Goal: Feedback & Contribution: Leave review/rating

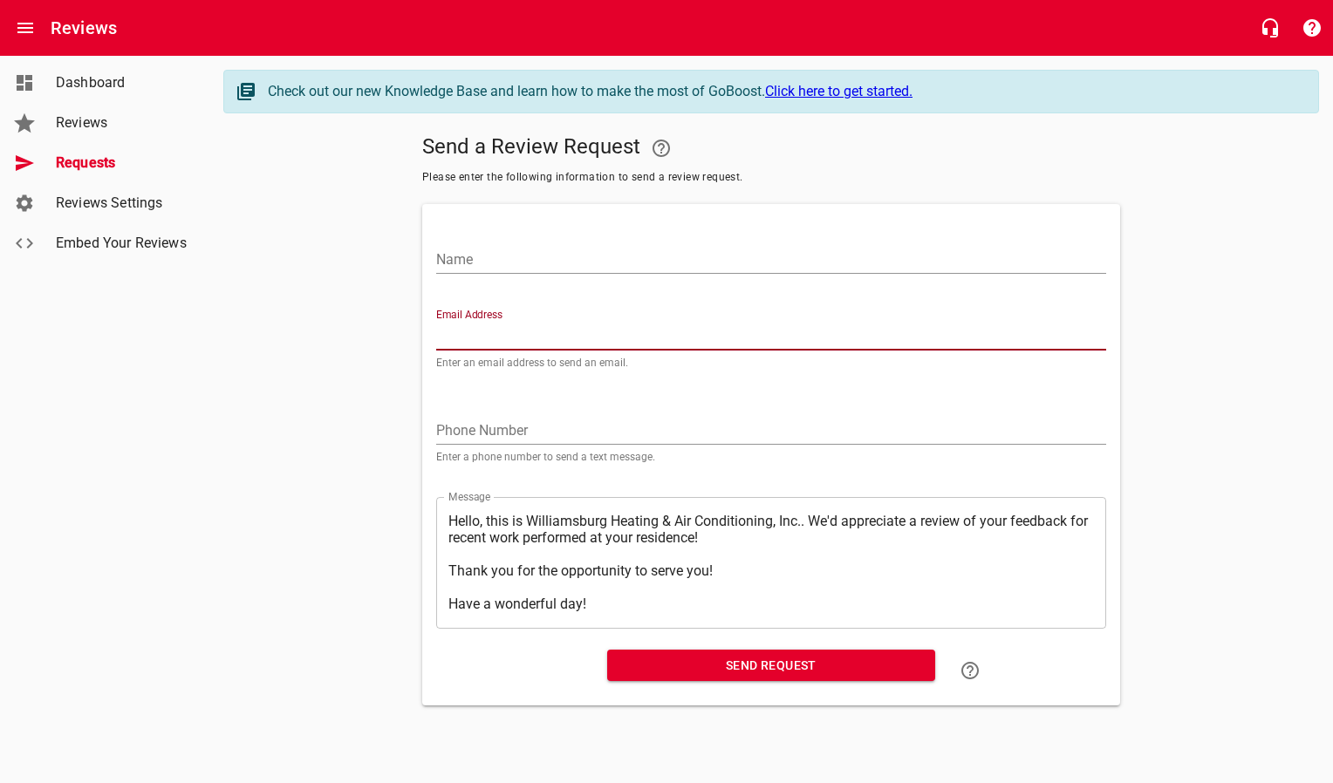
click at [492, 338] on input "Email Address" at bounding box center [771, 337] width 670 height 28
paste input "[EMAIL_ADDRESS][DOMAIN_NAME]"
type input "[EMAIL_ADDRESS][DOMAIN_NAME]"
click at [509, 262] on input "Name" at bounding box center [771, 260] width 670 height 28
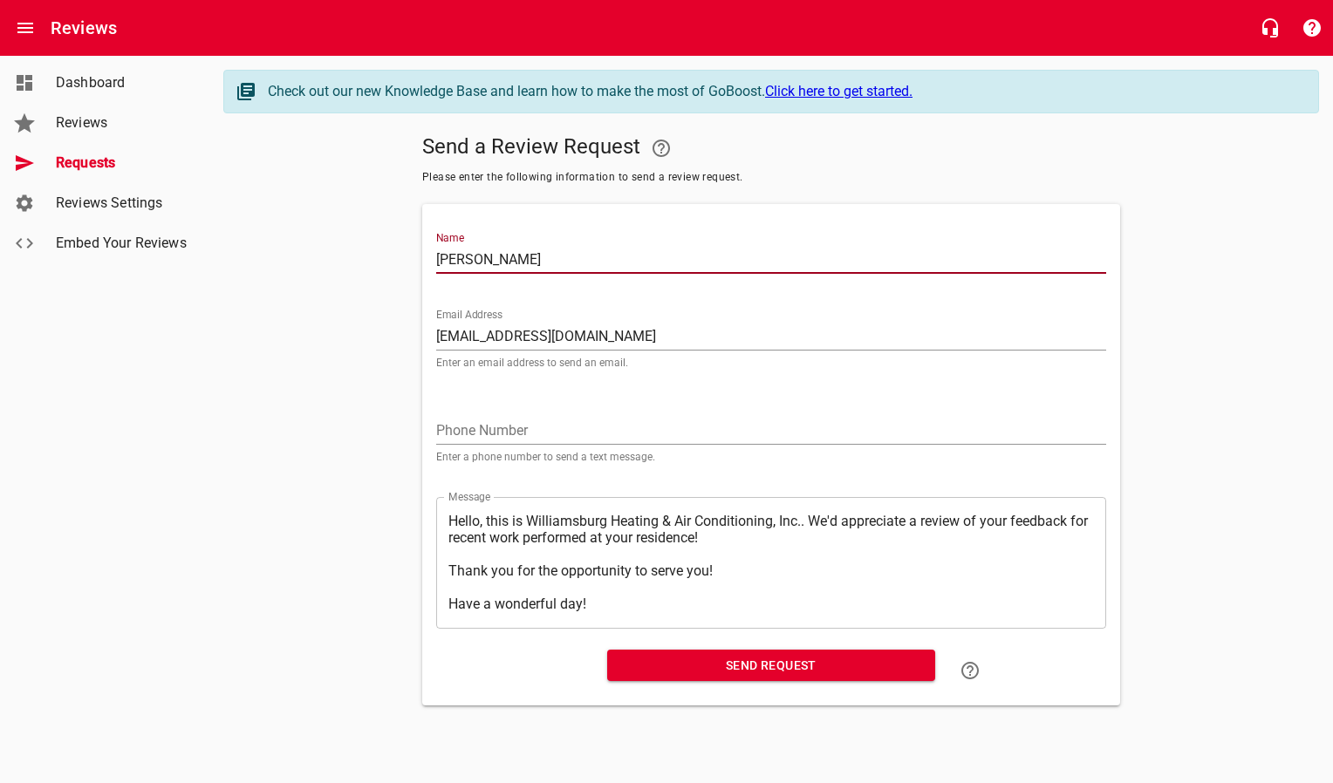
type input "[PERSON_NAME]"
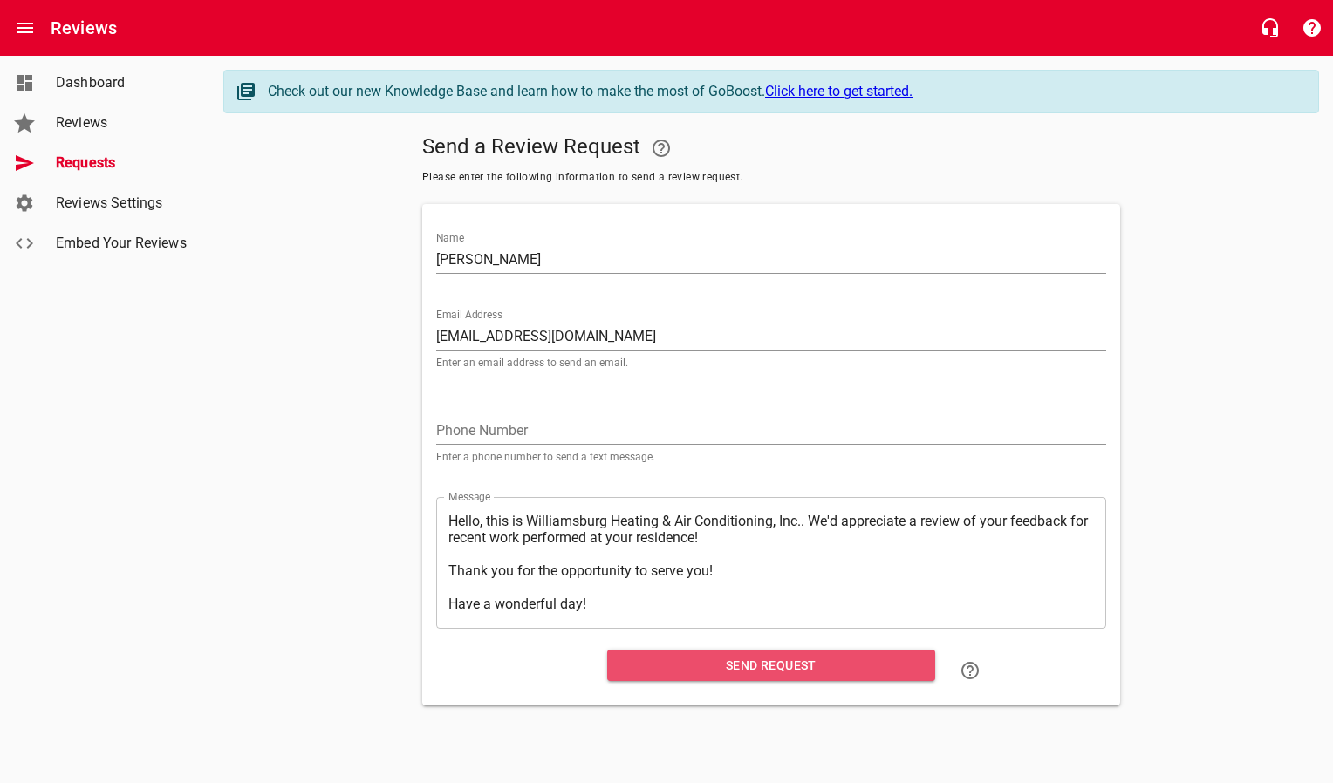
click at [751, 662] on span "Send Request" at bounding box center [771, 666] width 300 height 22
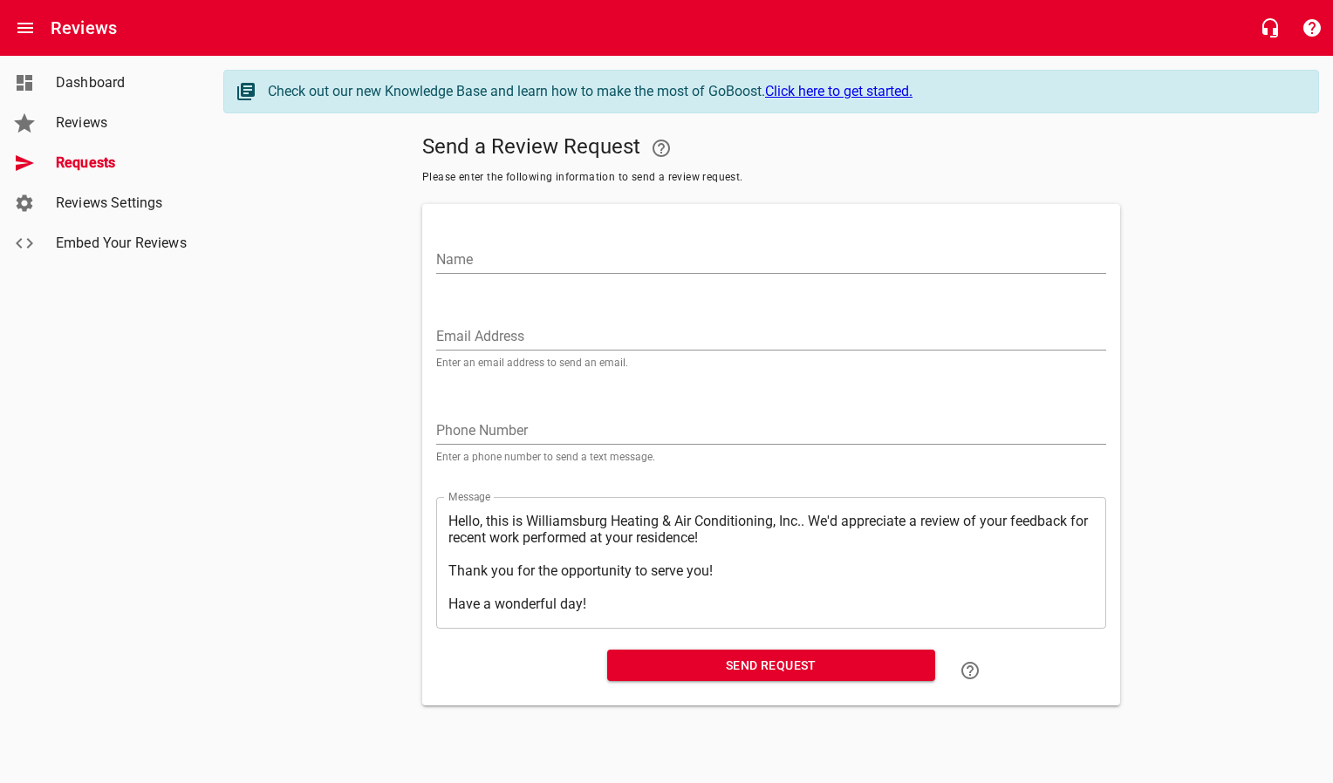
click at [628, 339] on input "Email Address" at bounding box center [771, 337] width 670 height 28
paste input "[EMAIL_ADDRESS][DOMAIN_NAME]"
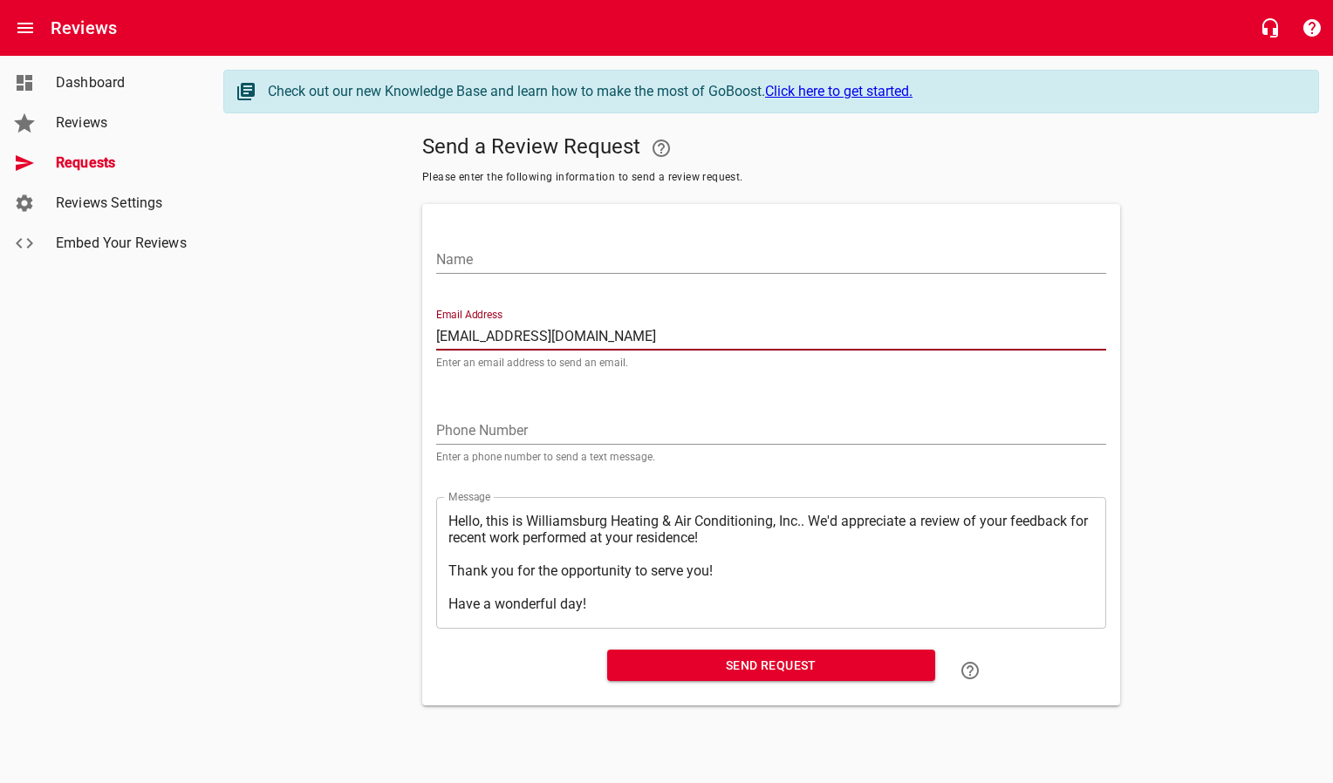
type input "[EMAIL_ADDRESS][DOMAIN_NAME]"
click at [604, 266] on input "Name" at bounding box center [771, 260] width 670 height 28
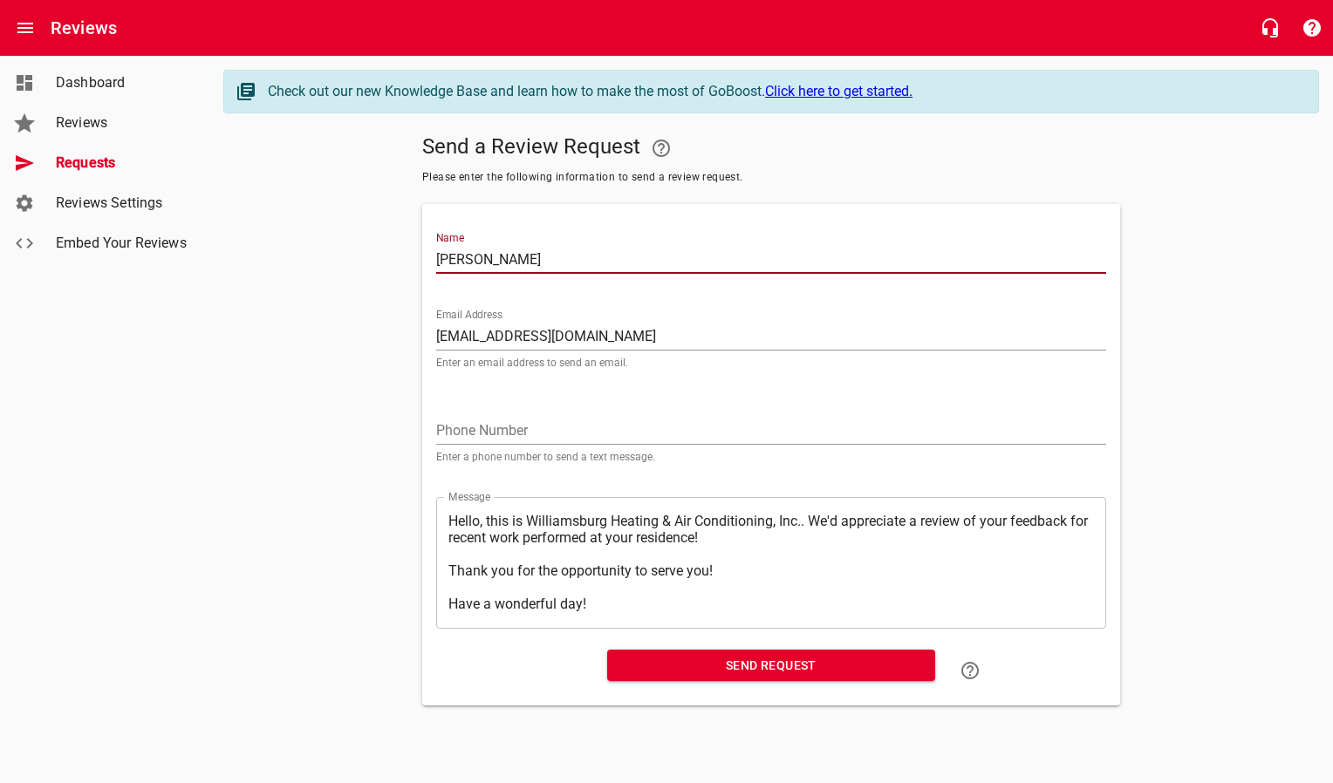
type input "[PERSON_NAME]"
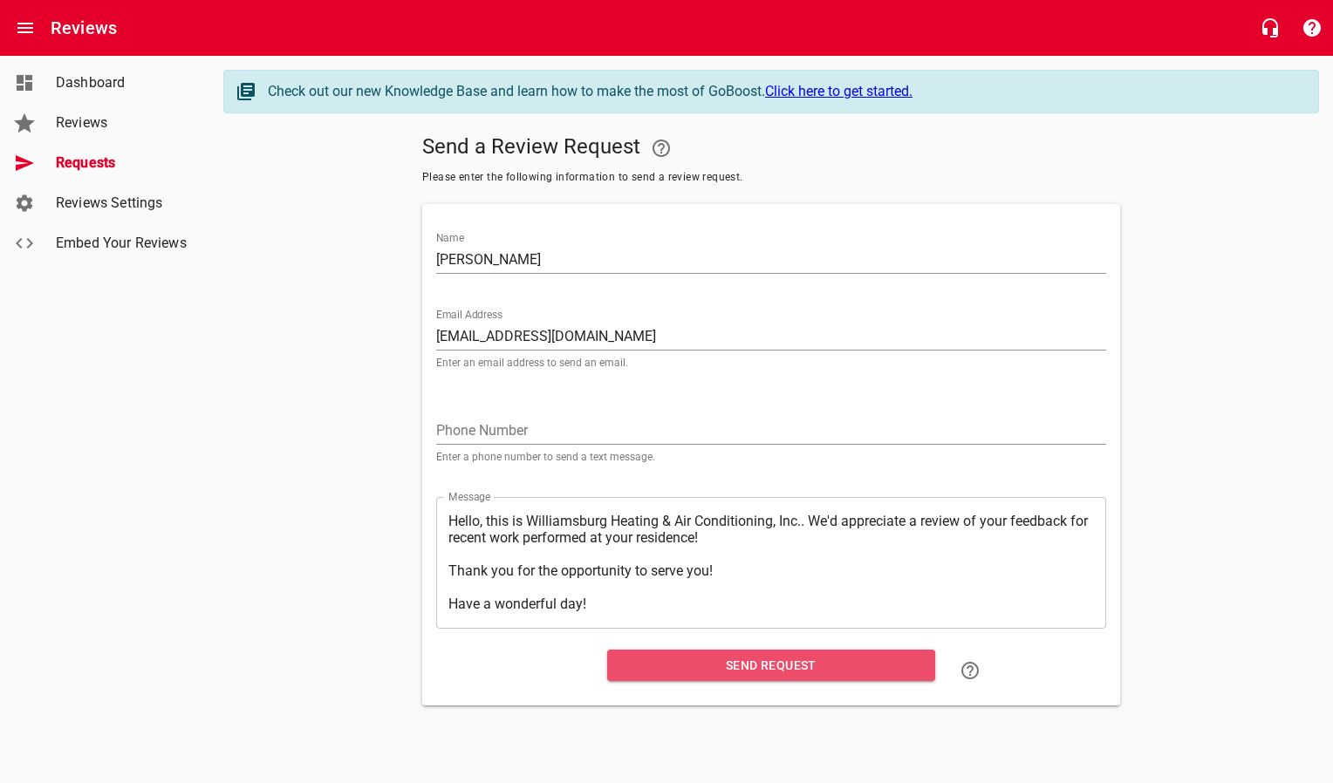
click at [738, 672] on span "Send Request" at bounding box center [771, 666] width 300 height 22
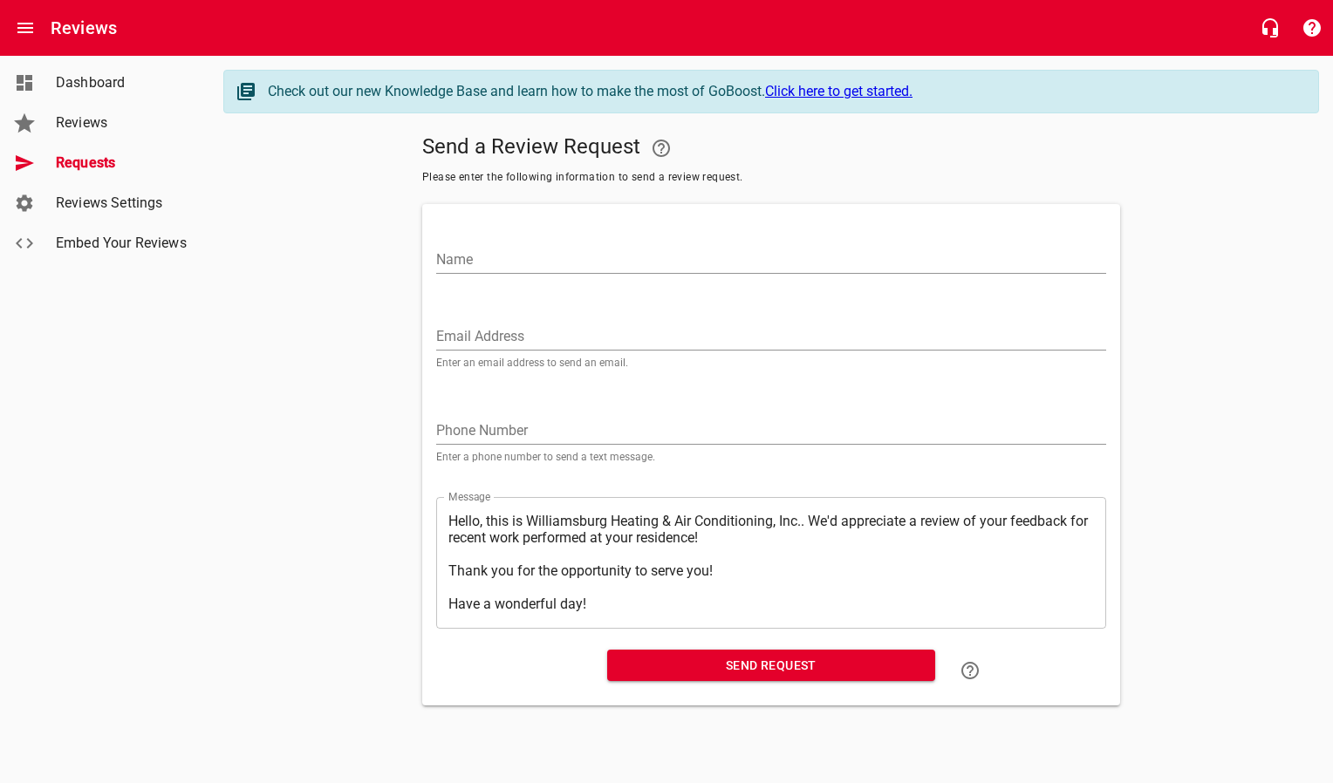
click at [639, 336] on input "Email Address" at bounding box center [771, 337] width 670 height 28
paste input "[EMAIL_ADDRESS][DOMAIN_NAME]"
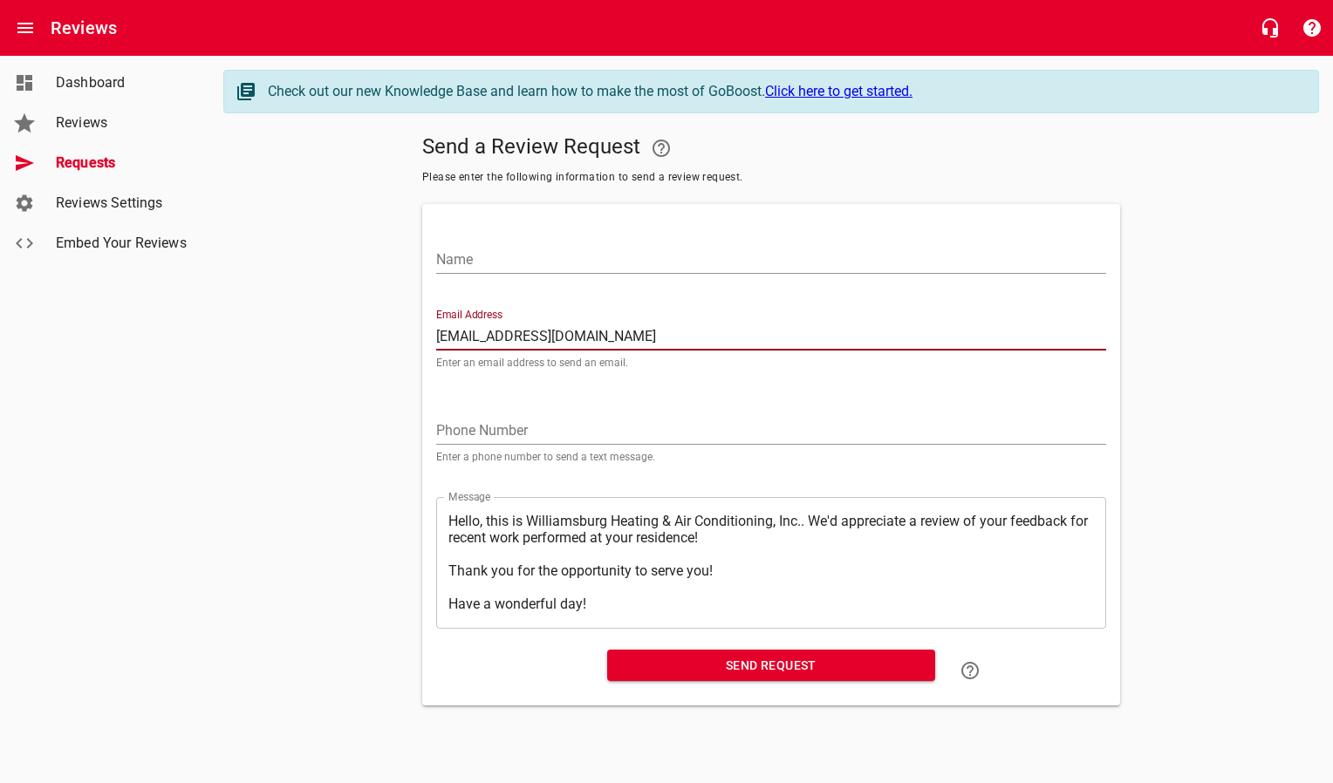
type input "[EMAIL_ADDRESS][DOMAIN_NAME]"
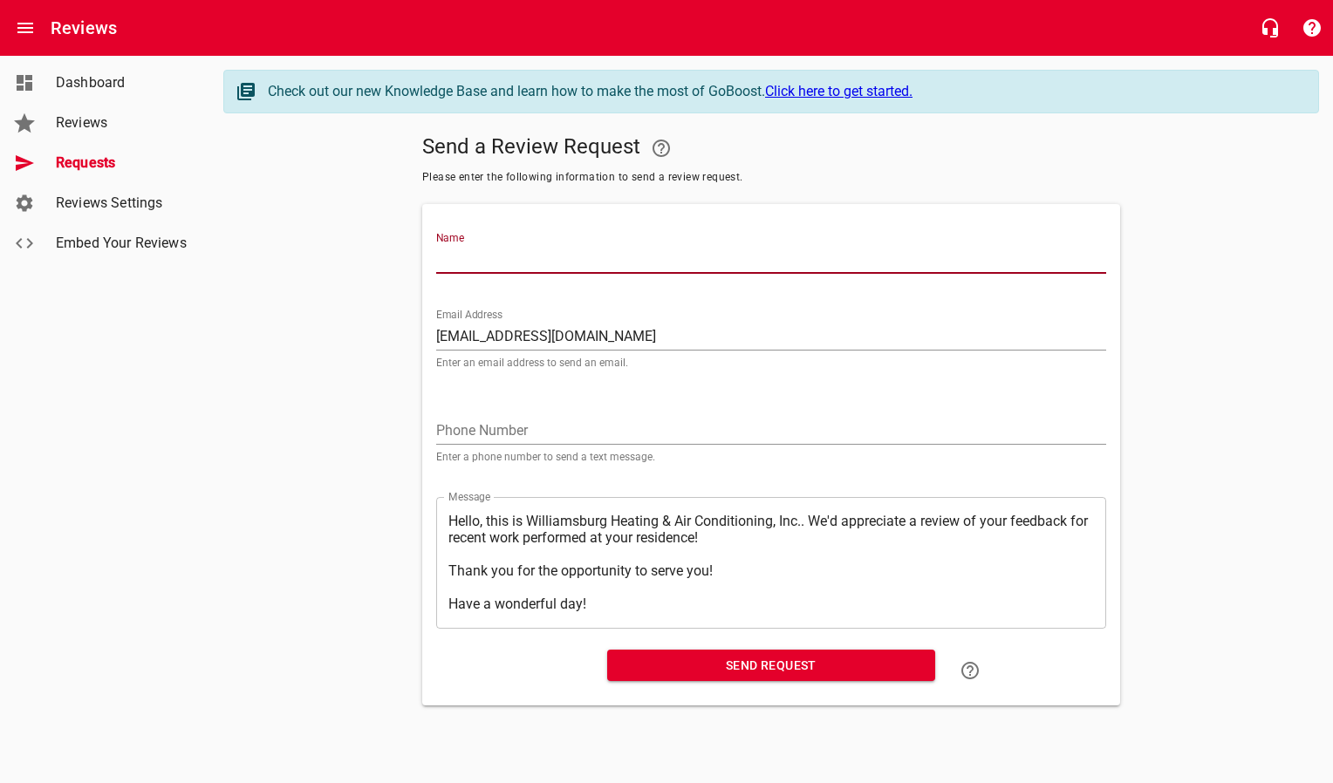
click at [630, 268] on input "Name" at bounding box center [771, 260] width 670 height 28
type input "[PERSON_NAME]"
click at [777, 659] on span "Send Request" at bounding box center [771, 666] width 300 height 22
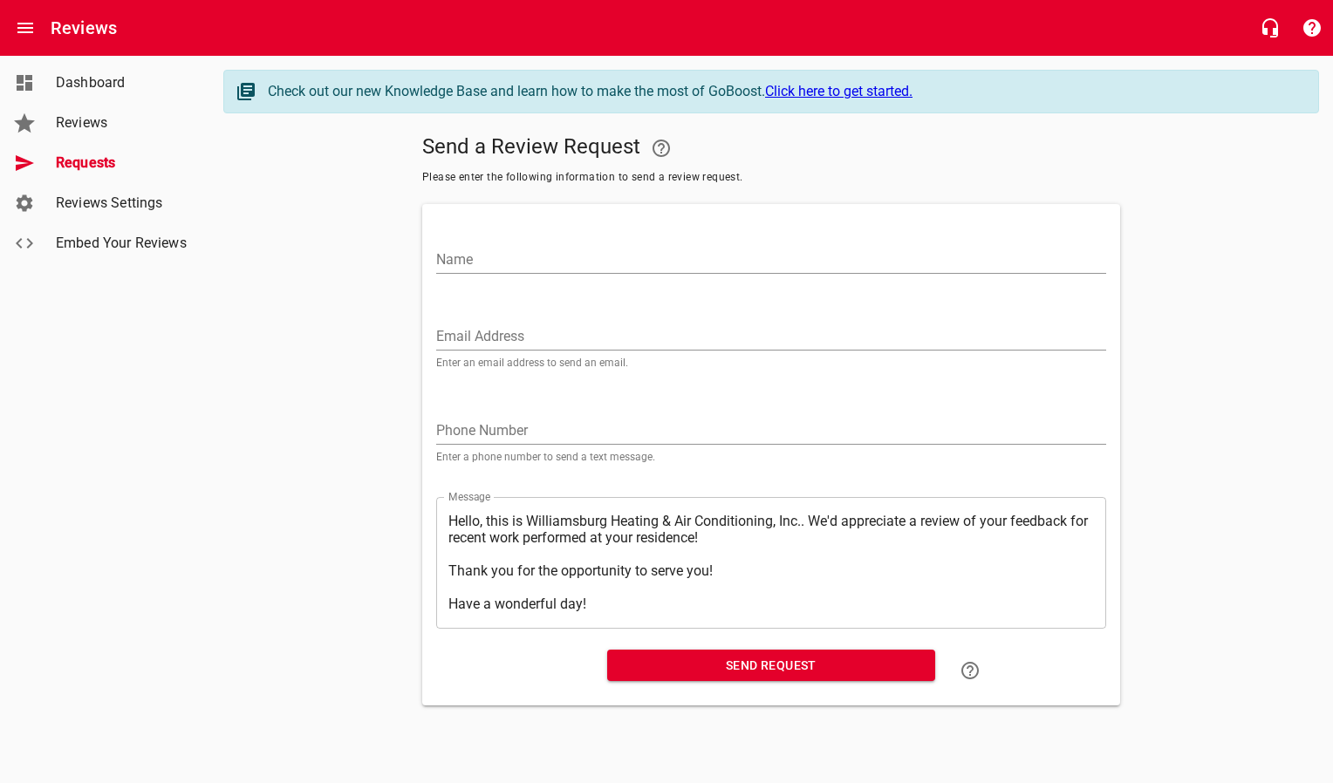
click at [498, 333] on input "Email Address" at bounding box center [771, 337] width 670 height 28
click at [513, 265] on input "Name" at bounding box center [771, 260] width 670 height 28
click at [467, 324] on input "Email Address" at bounding box center [771, 337] width 670 height 28
paste input "[EMAIL_ADDRESS][DOMAIN_NAME]"
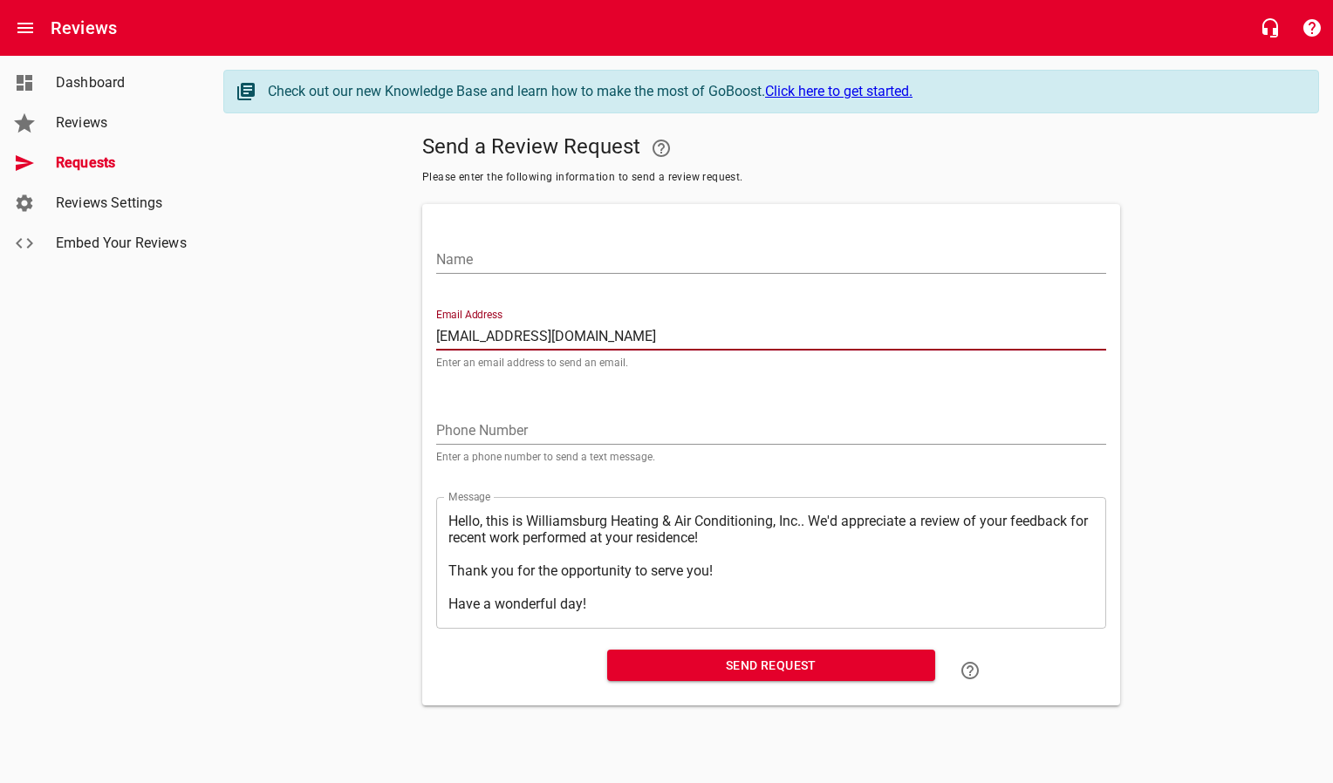
type input "[EMAIL_ADDRESS][DOMAIN_NAME]"
click at [486, 253] on input "Name" at bounding box center [771, 260] width 670 height 28
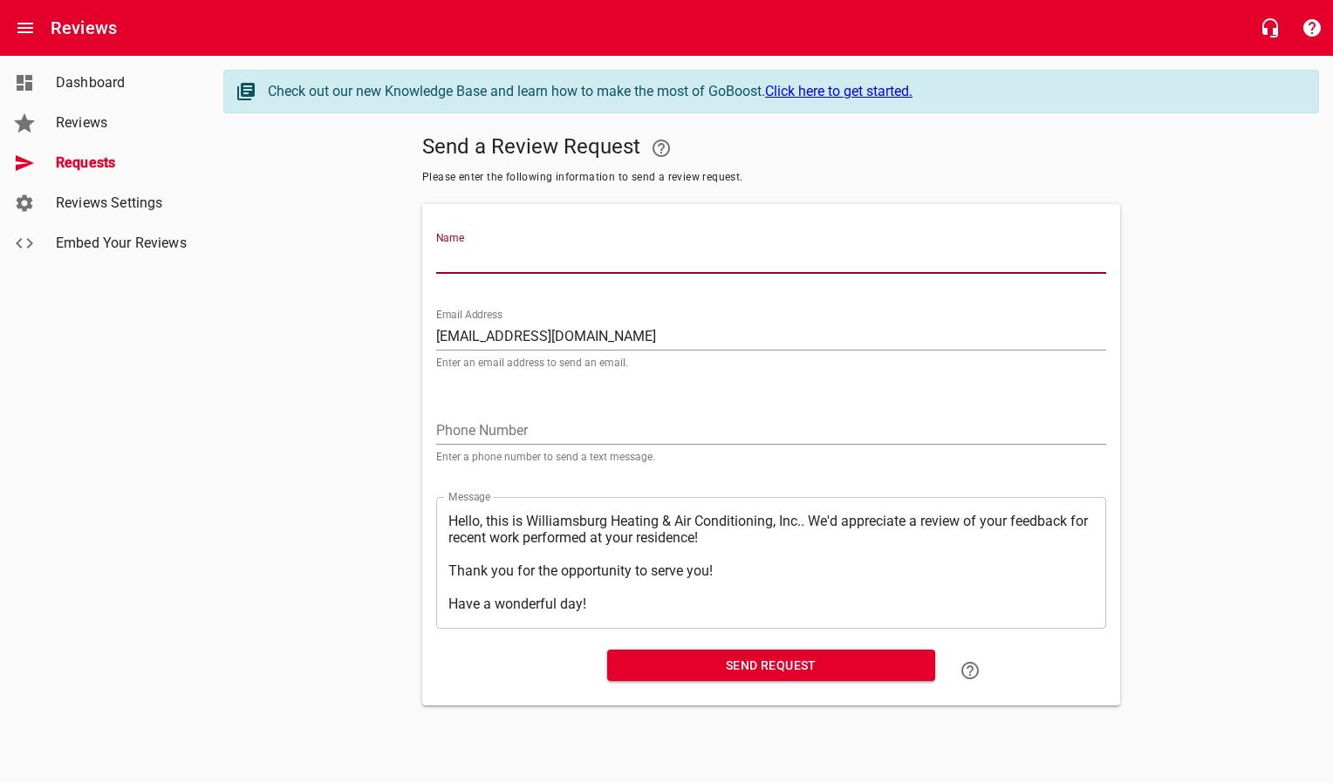
click at [796, 342] on input "[EMAIL_ADDRESS][DOMAIN_NAME]" at bounding box center [771, 337] width 670 height 28
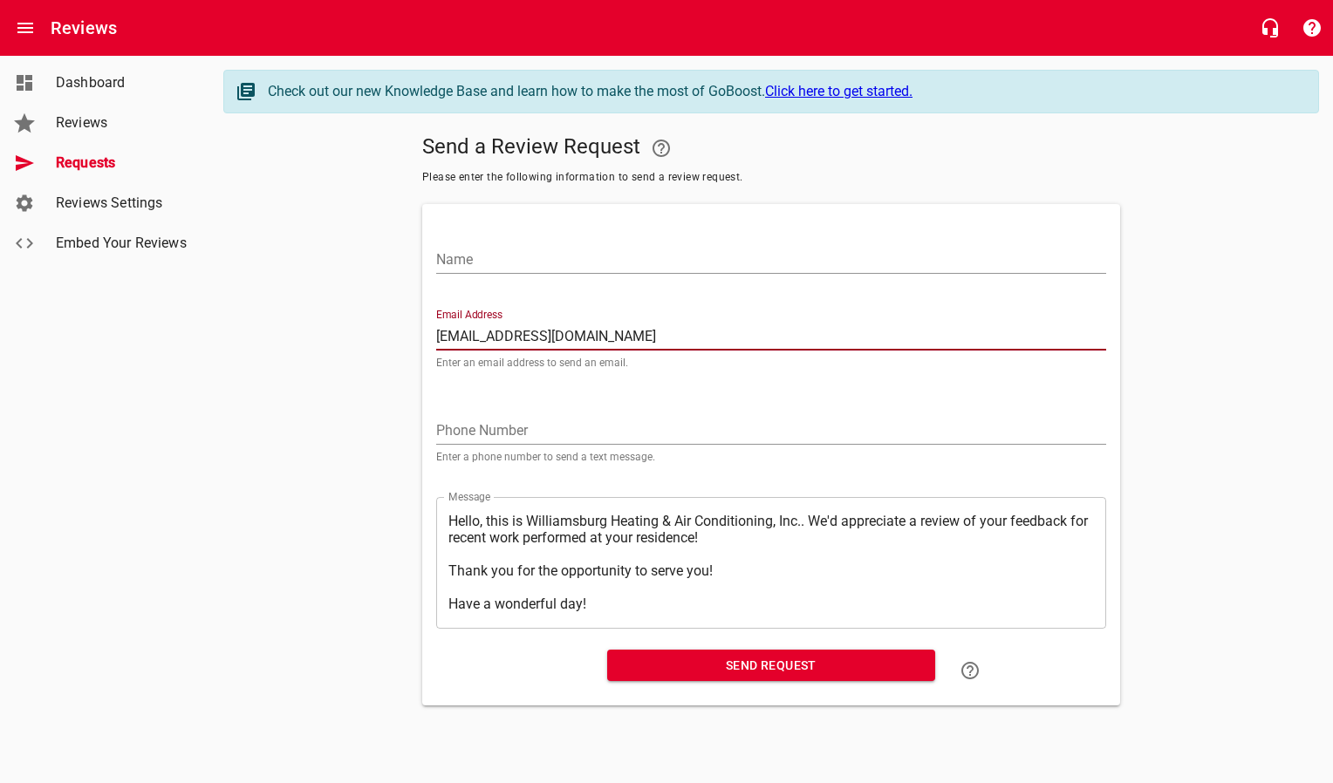
drag, startPoint x: 781, startPoint y: 345, endPoint x: 434, endPoint y: 347, distance: 346.3
click at [436, 347] on input "[EMAIL_ADDRESS][DOMAIN_NAME]" at bounding box center [771, 337] width 670 height 28
type input "[EMAIL_ADDRESS][DOMAIN_NAME]"
click at [560, 236] on div "Name" at bounding box center [771, 253] width 670 height 42
click at [552, 251] on input "Name" at bounding box center [771, 260] width 670 height 28
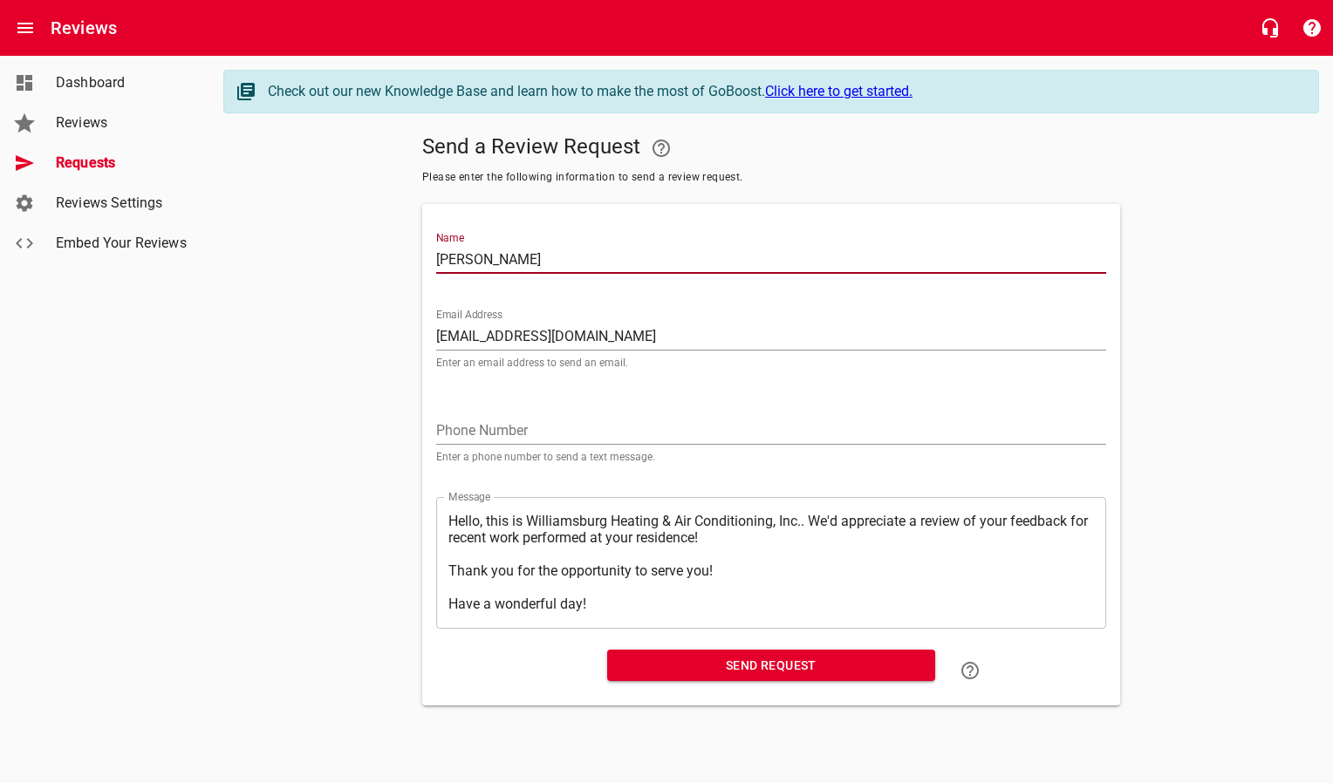
type input "[PERSON_NAME]"
click at [683, 663] on span "Send Request" at bounding box center [771, 666] width 300 height 22
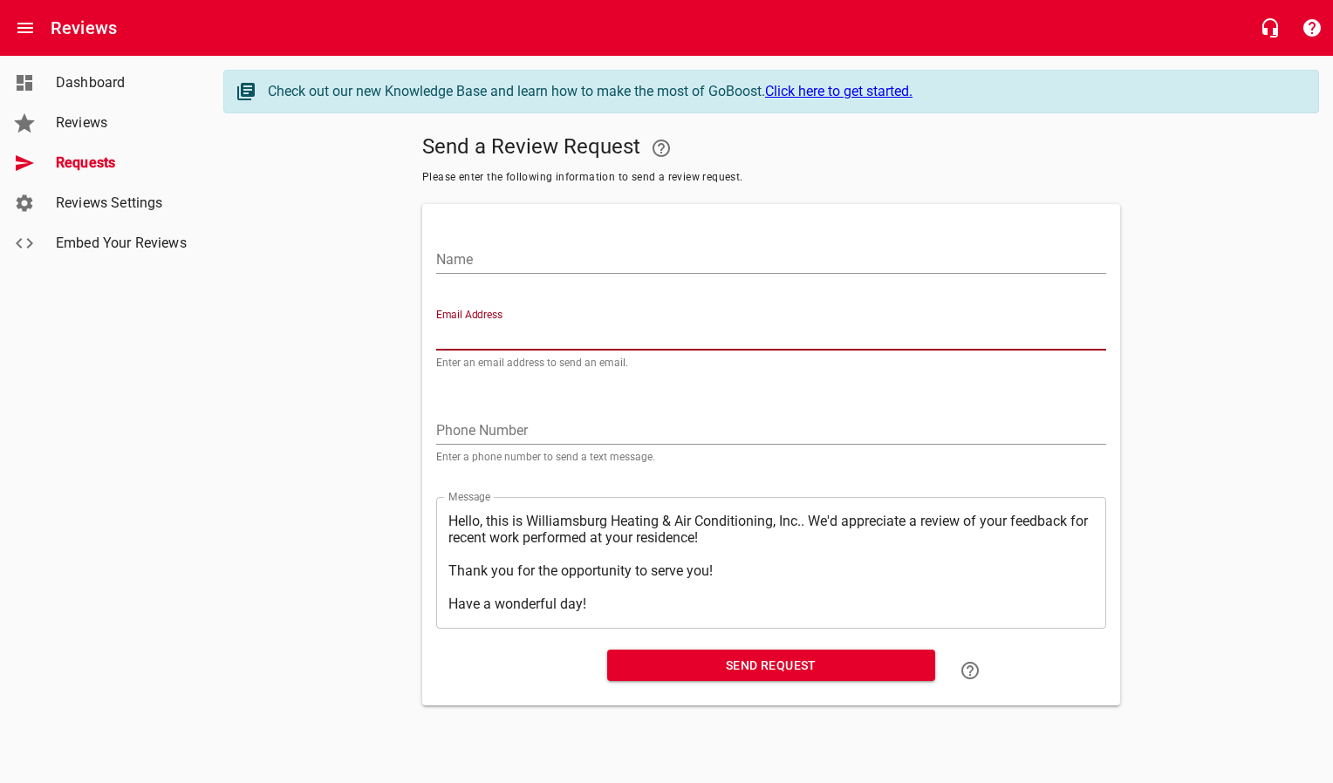
click at [593, 331] on input "Email Address" at bounding box center [771, 337] width 670 height 28
paste input "[EMAIL_ADDRESS][DOMAIN_NAME]"
type input "[EMAIL_ADDRESS][DOMAIN_NAME]"
click at [541, 259] on input "Name" at bounding box center [771, 260] width 670 height 28
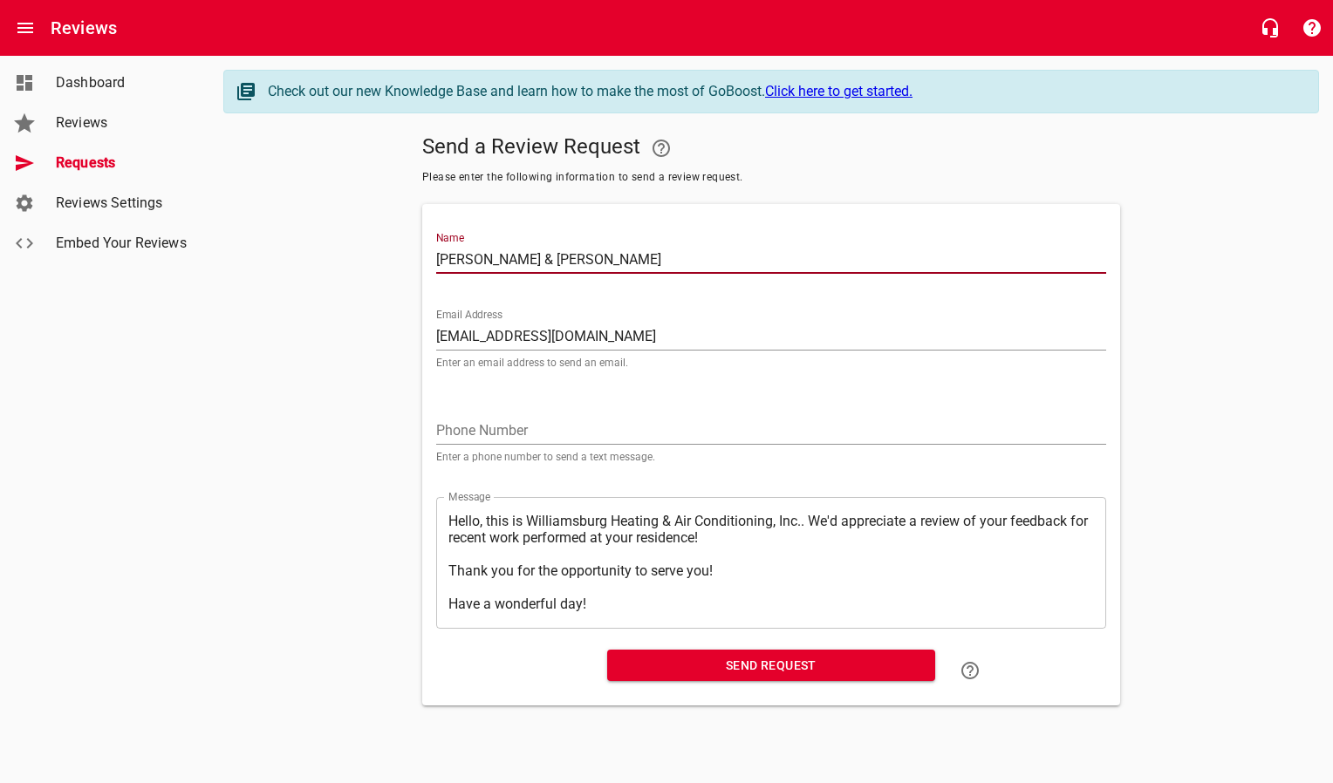
type input "[PERSON_NAME] & [PERSON_NAME]"
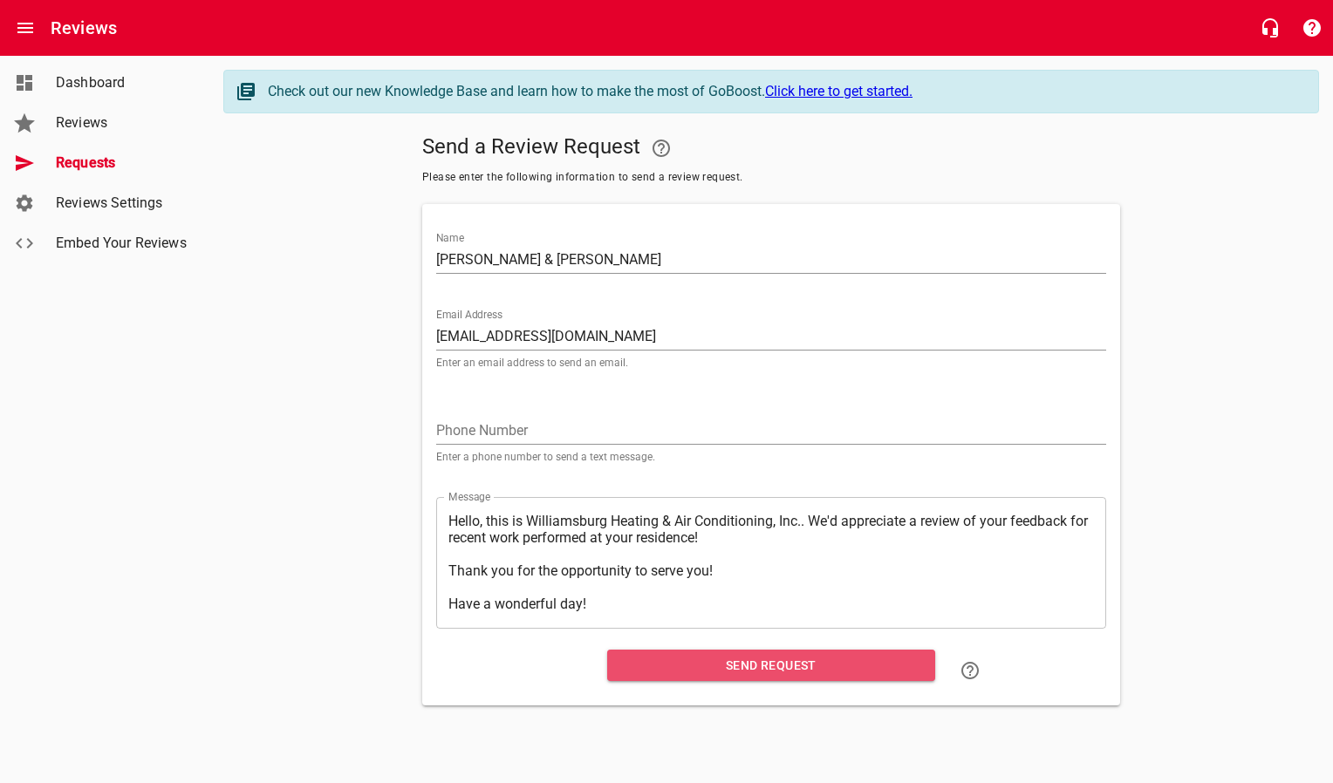
click at [678, 670] on span "Send Request" at bounding box center [771, 666] width 300 height 22
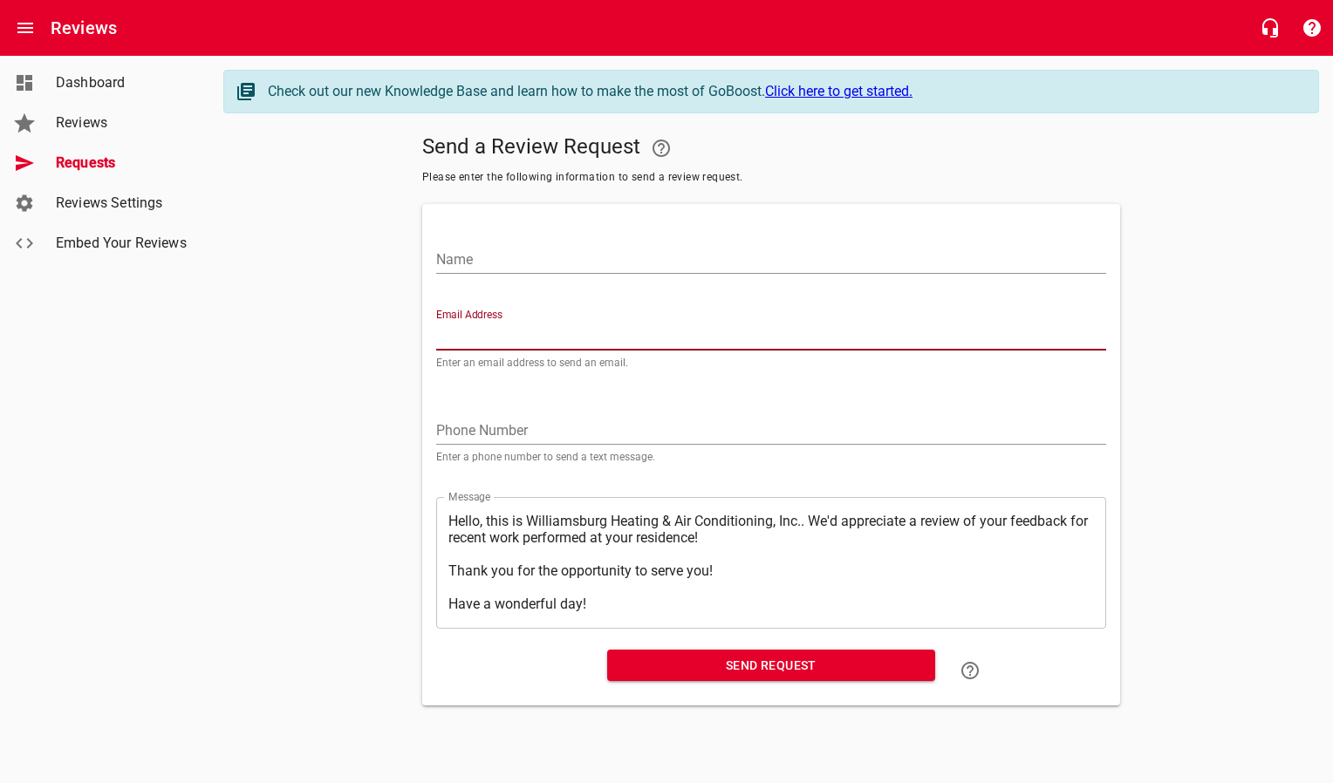
click at [509, 341] on input "Email Address" at bounding box center [771, 337] width 670 height 28
paste input "[PERSON_NAME][EMAIL_ADDRESS][DOMAIN_NAME]"
type input "[PERSON_NAME][EMAIL_ADDRESS][DOMAIN_NAME]"
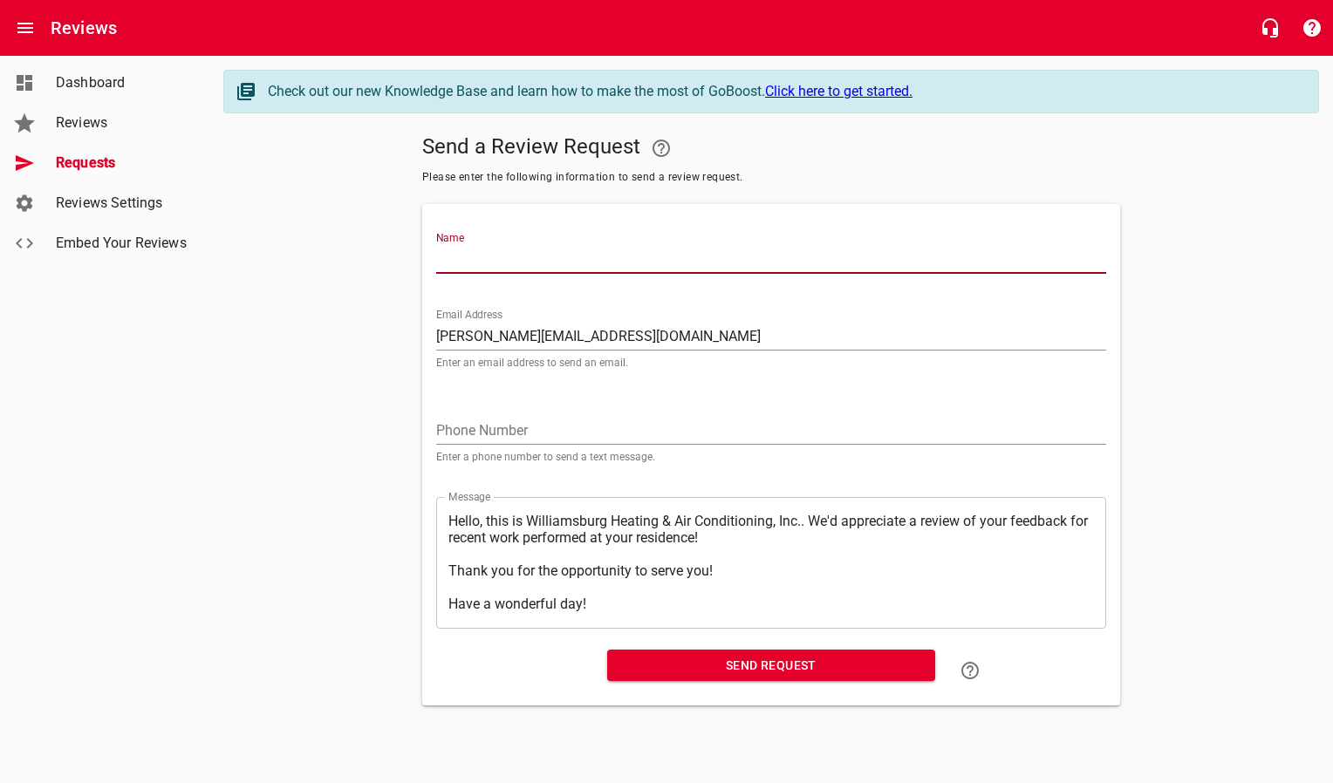
click at [506, 252] on input "Name" at bounding box center [771, 260] width 670 height 28
type input "[PERSON_NAME]"
click at [732, 666] on span "Send Request" at bounding box center [771, 666] width 300 height 22
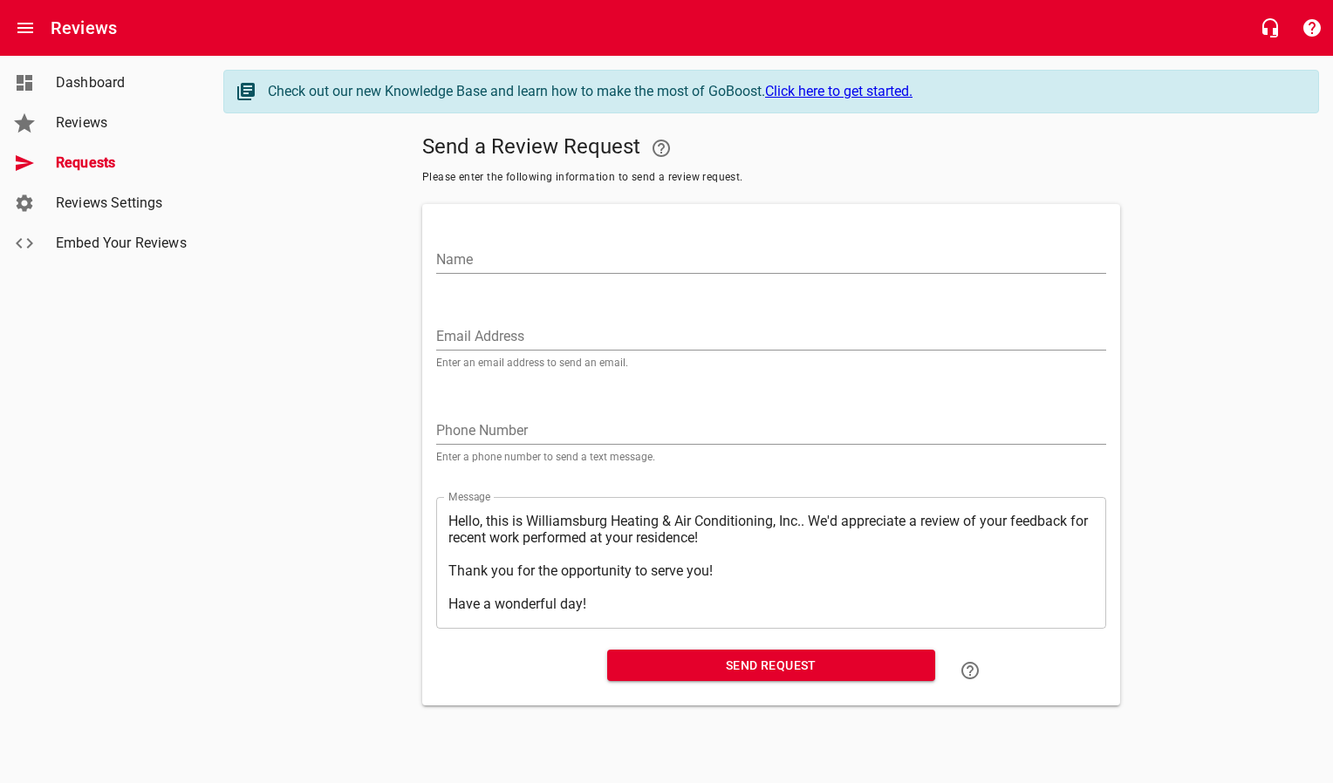
click at [495, 330] on input "Email Address" at bounding box center [771, 337] width 670 height 28
paste input "[PERSON_NAME][EMAIL_ADDRESS][DOMAIN_NAME]"
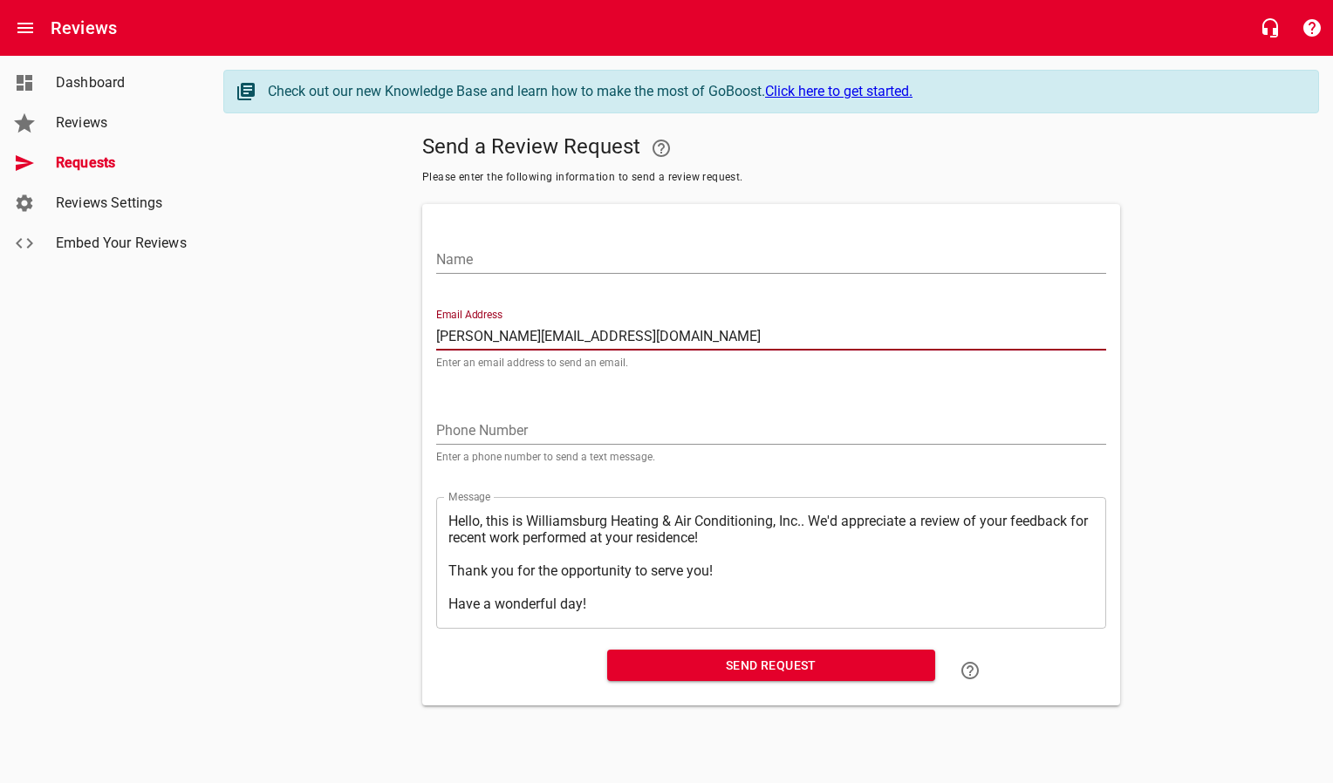
type input "[PERSON_NAME][EMAIL_ADDRESS][DOMAIN_NAME]"
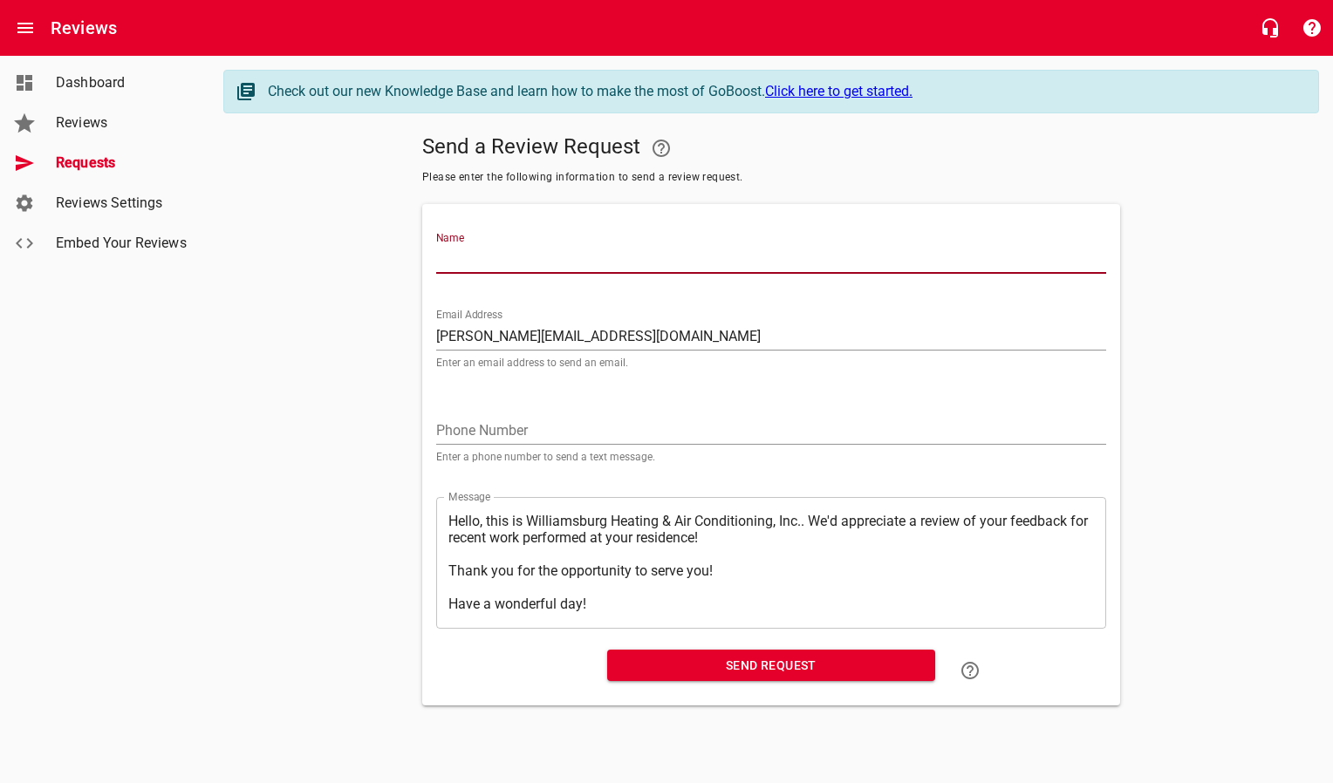
click at [495, 267] on input "Name" at bounding box center [771, 260] width 670 height 28
type input "[PERSON_NAME]"
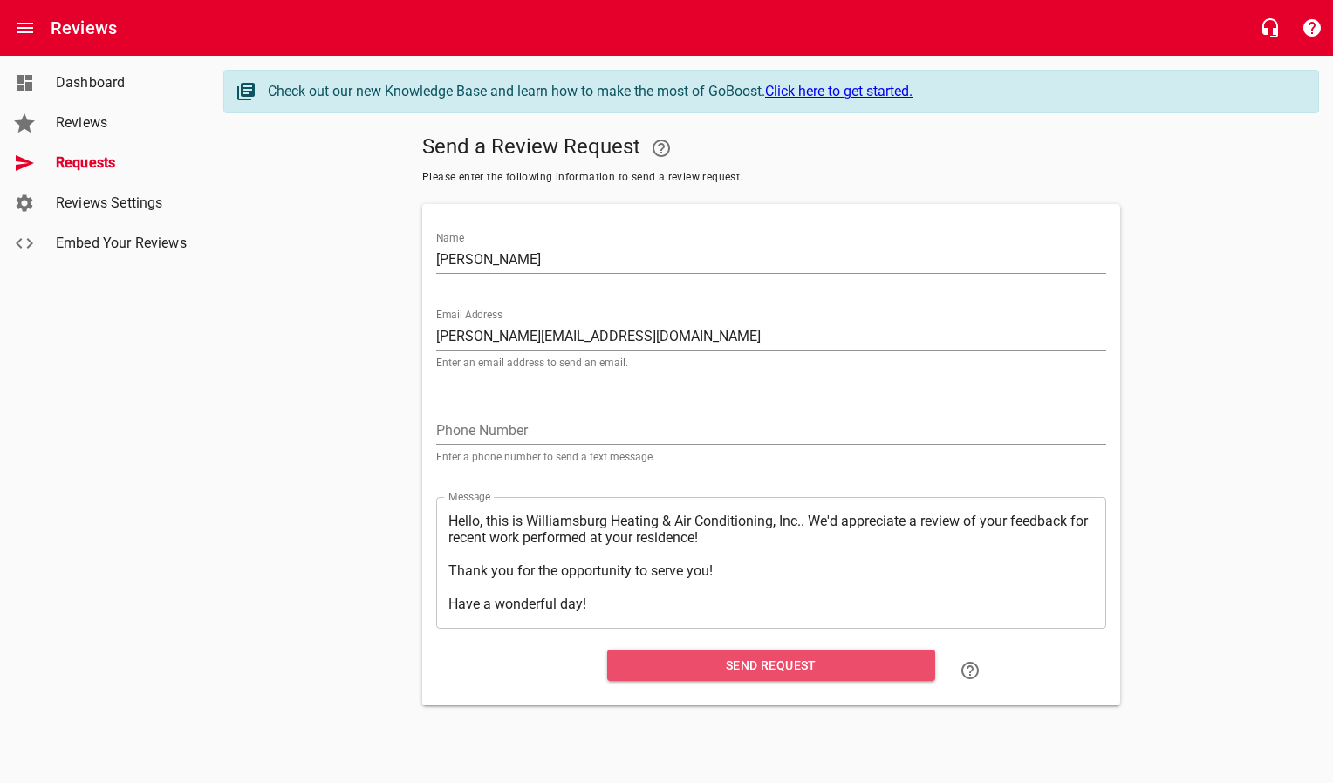
click at [643, 680] on button "Send Request" at bounding box center [771, 666] width 328 height 32
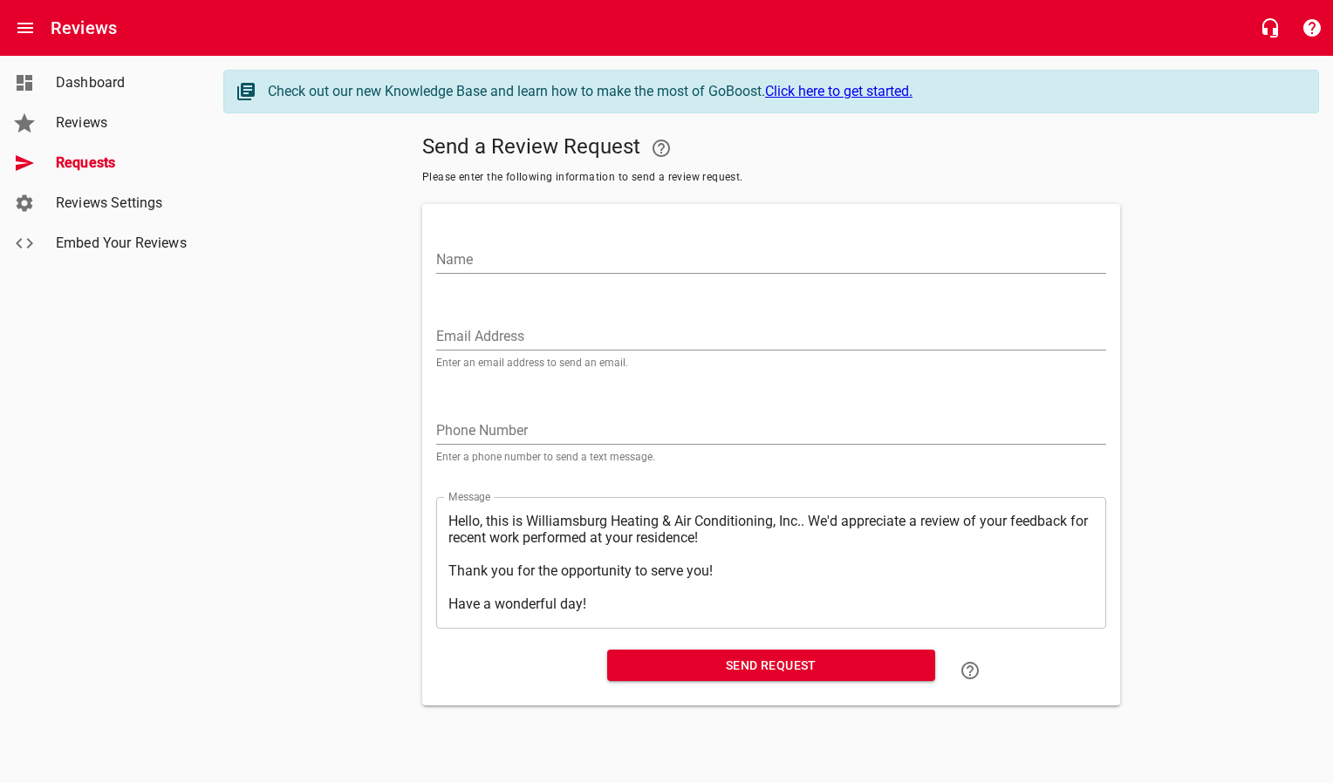
click at [546, 341] on input "Email Address" at bounding box center [771, 337] width 670 height 28
paste input "[EMAIL_ADDRESS][DOMAIN_NAME]"
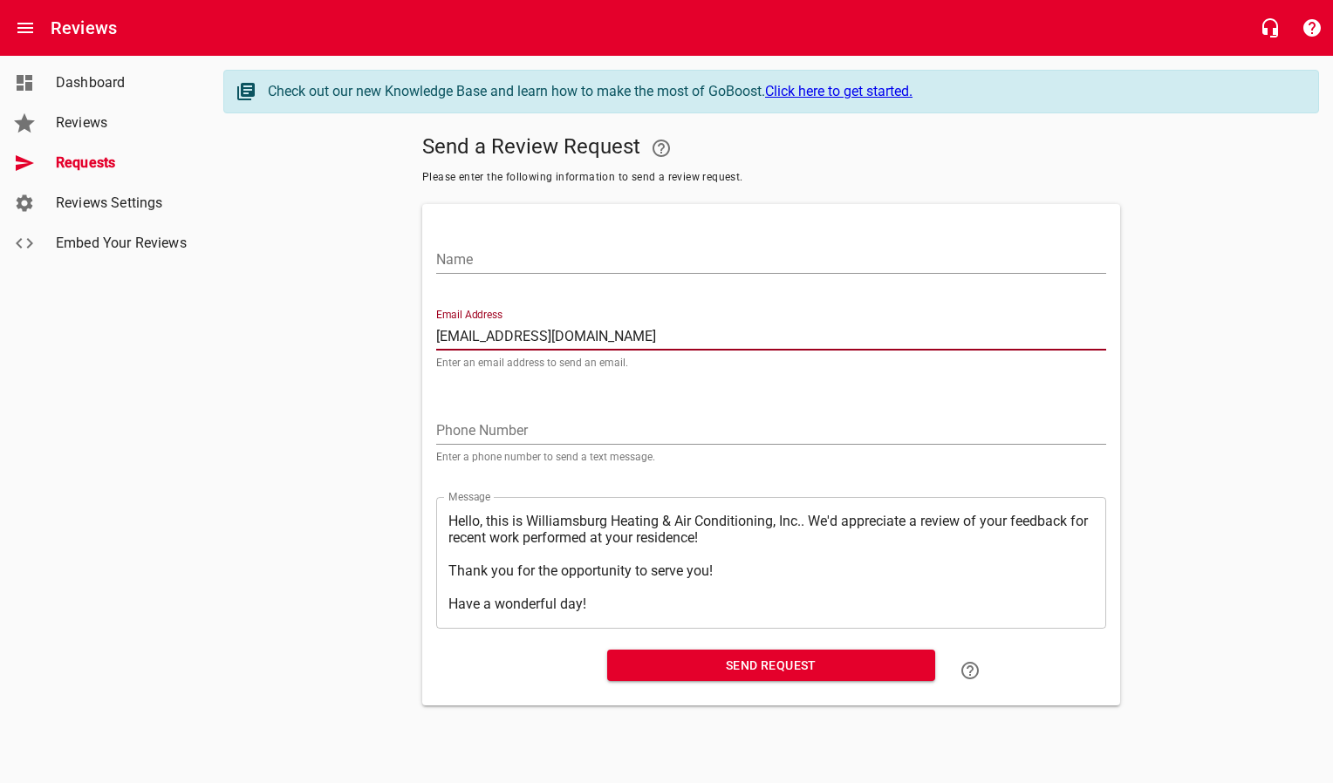
type input "[EMAIL_ADDRESS][DOMAIN_NAME]"
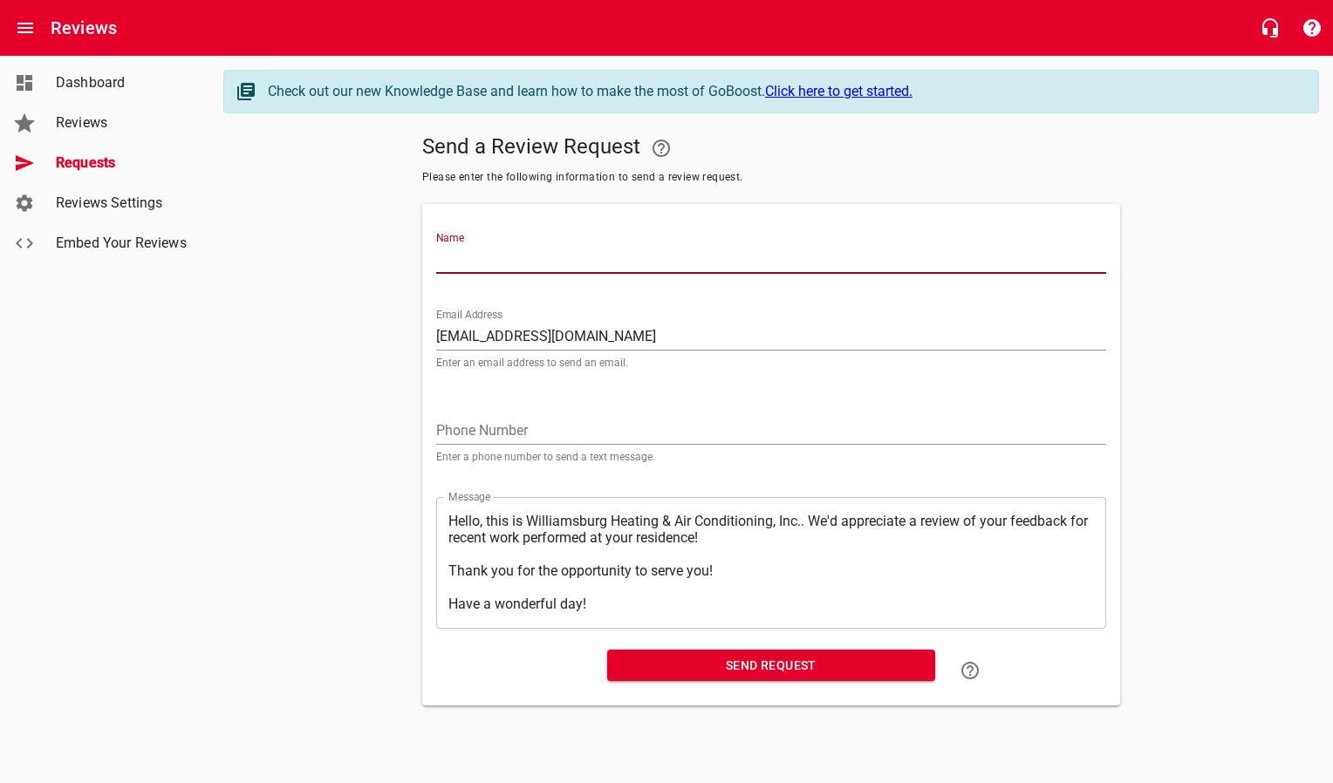
click at [521, 261] on input "Name" at bounding box center [771, 260] width 670 height 28
type input "[PERSON_NAME]"
click at [693, 673] on span "Send Request" at bounding box center [771, 666] width 300 height 22
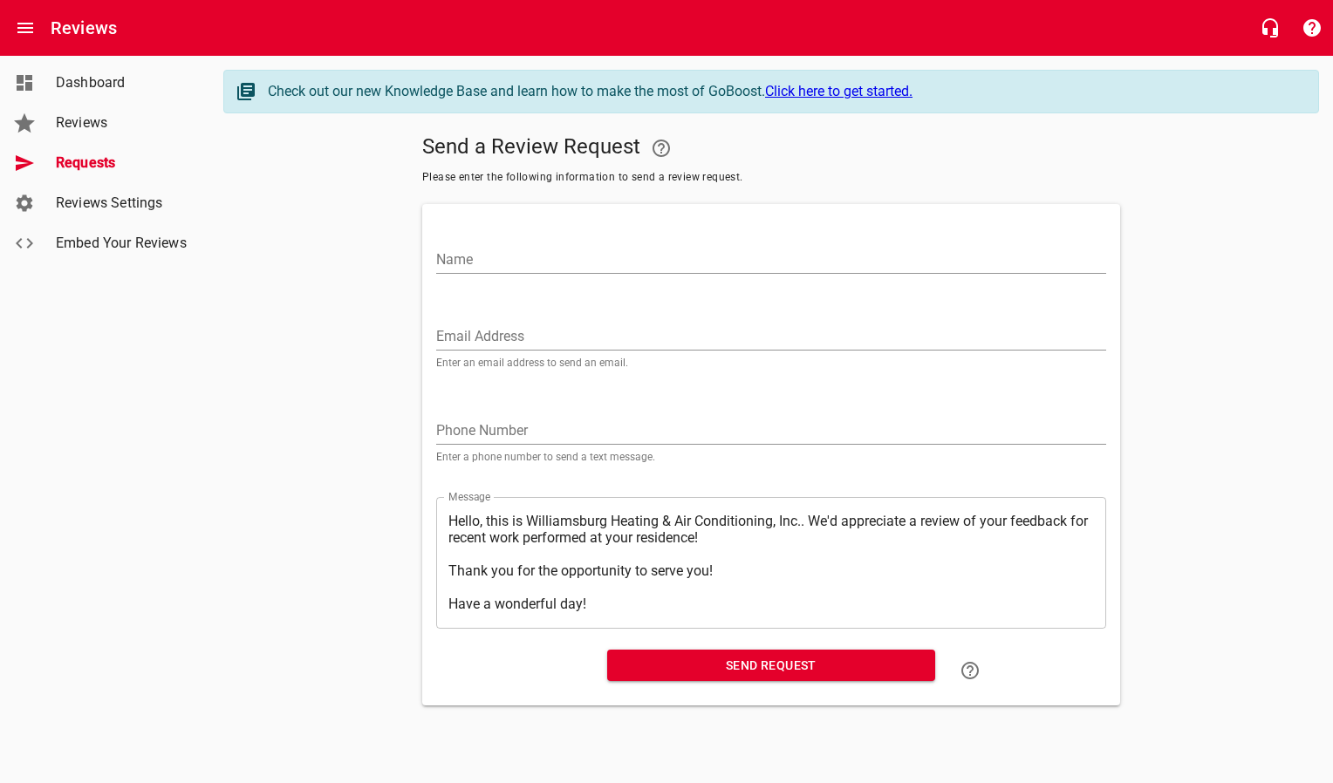
click at [479, 320] on div "Email Address Enter an email address to send an email." at bounding box center [771, 338] width 670 height 59
click at [481, 335] on input "Email Address" at bounding box center [771, 337] width 670 height 28
paste input "[EMAIL_ADDRESS][DOMAIN_NAME]"
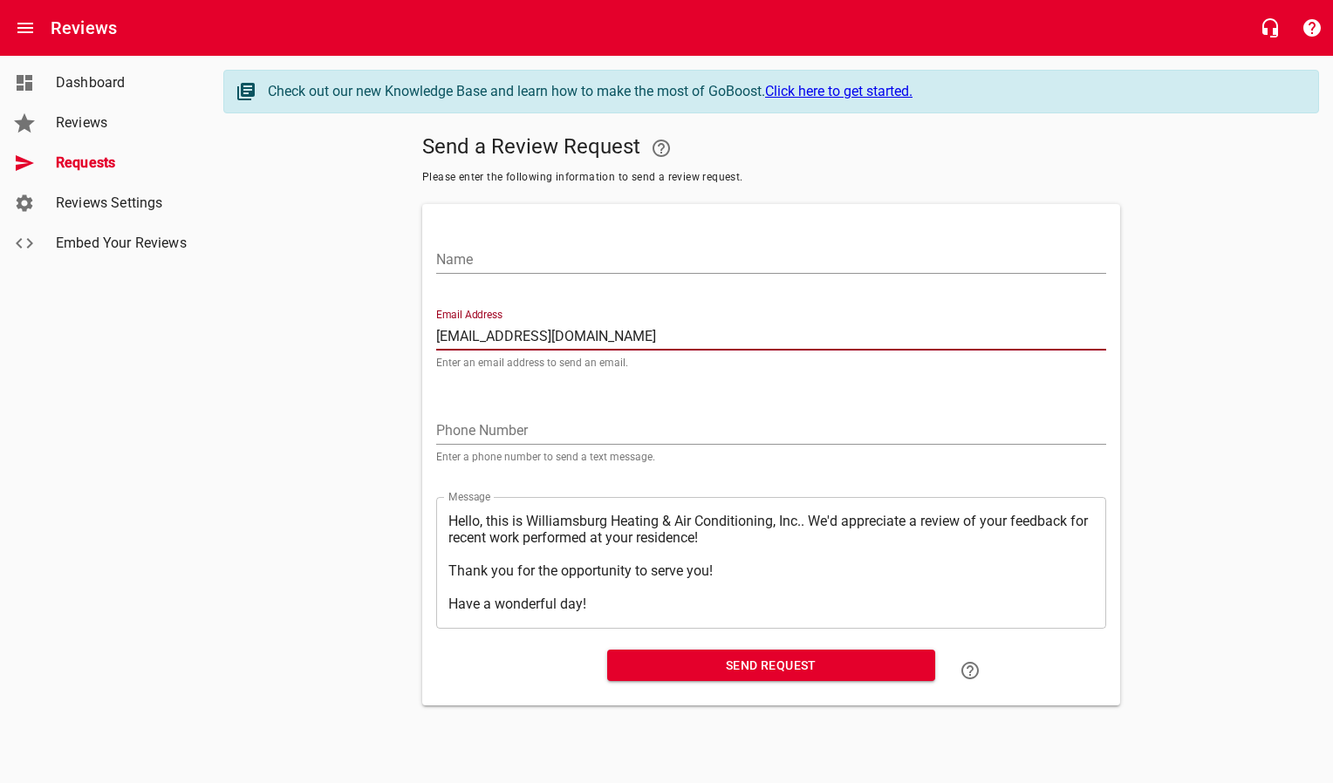
type input "[EMAIL_ADDRESS][DOMAIN_NAME]"
click at [489, 263] on input "Name" at bounding box center [771, 260] width 670 height 28
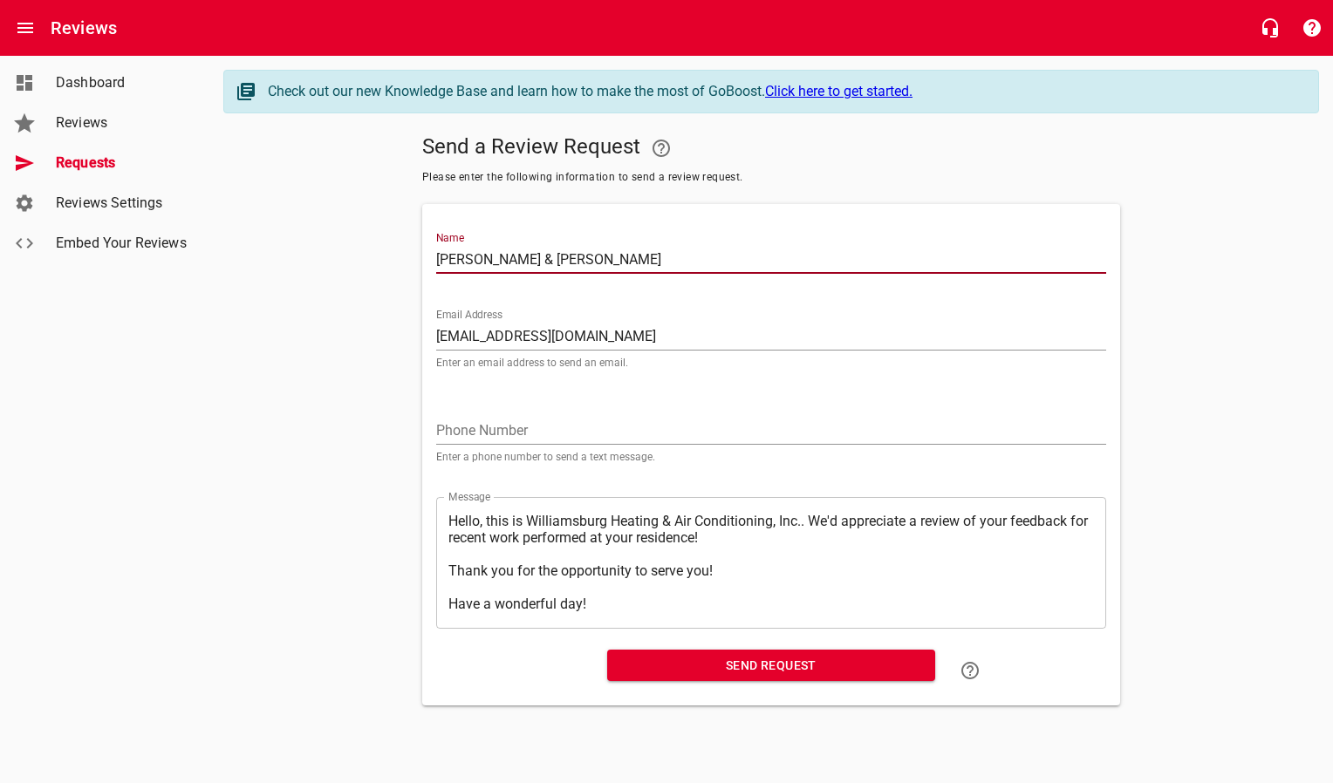
type input "[PERSON_NAME] & [PERSON_NAME]"
click at [769, 657] on span "Send Request" at bounding box center [771, 666] width 300 height 22
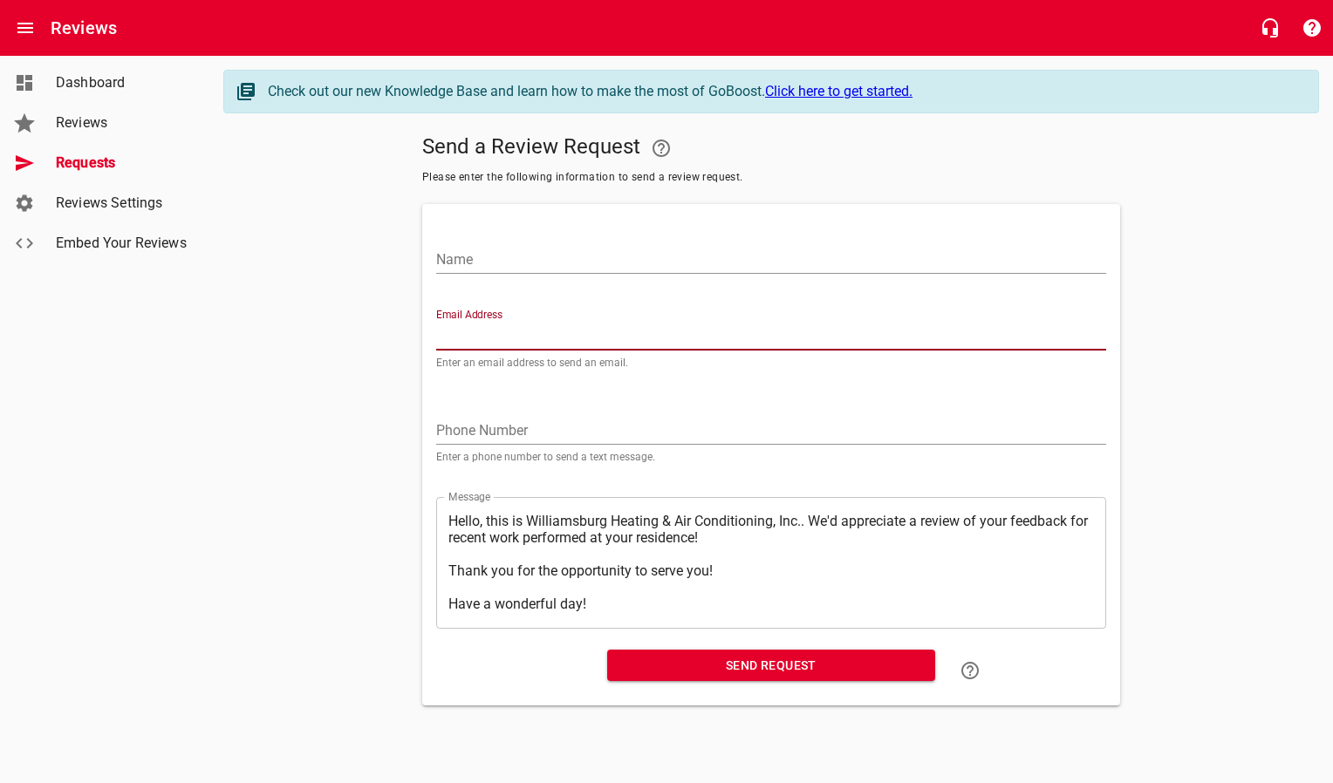
click at [604, 334] on input "Email Address" at bounding box center [771, 337] width 670 height 28
paste input "[EMAIL_ADDRESS][DOMAIN_NAME]"
type input "[EMAIL_ADDRESS][DOMAIN_NAME]"
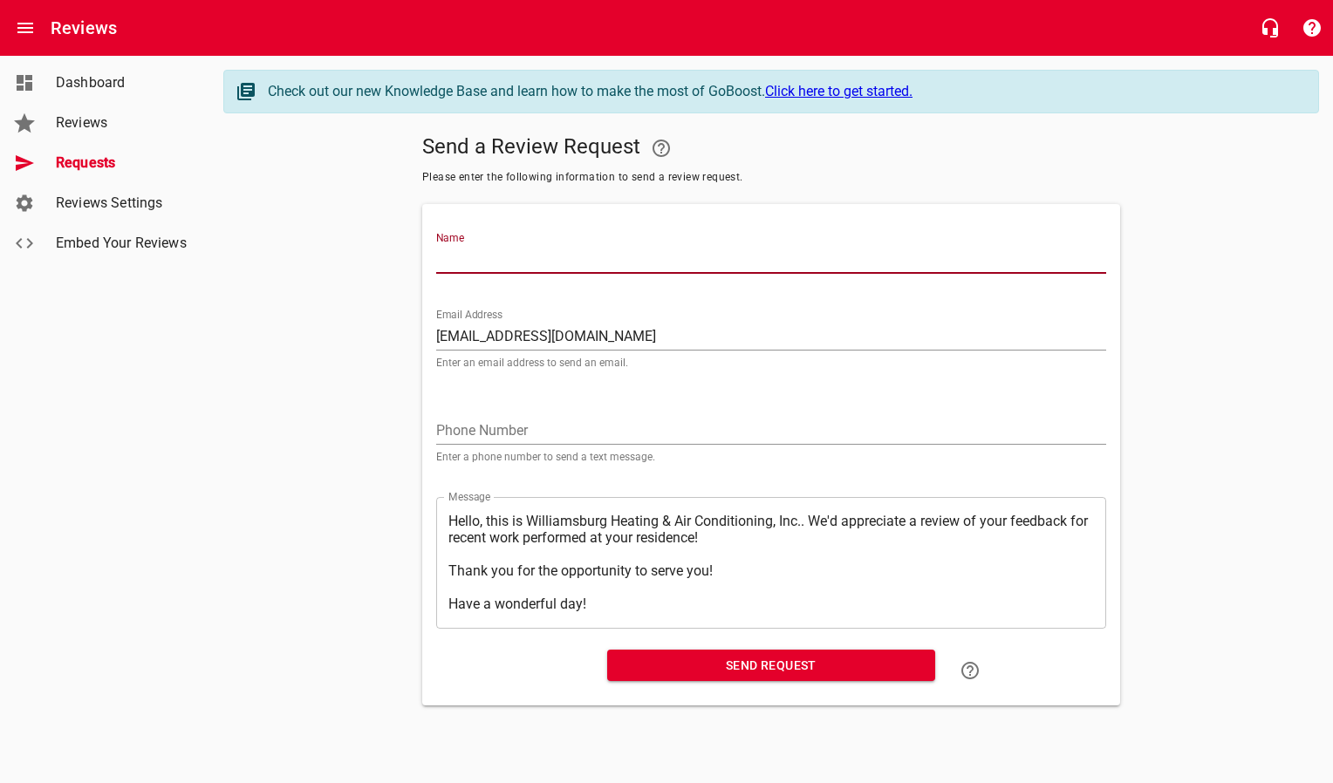
click at [588, 262] on input "Name" at bounding box center [771, 260] width 670 height 28
type input "[PERSON_NAME]"
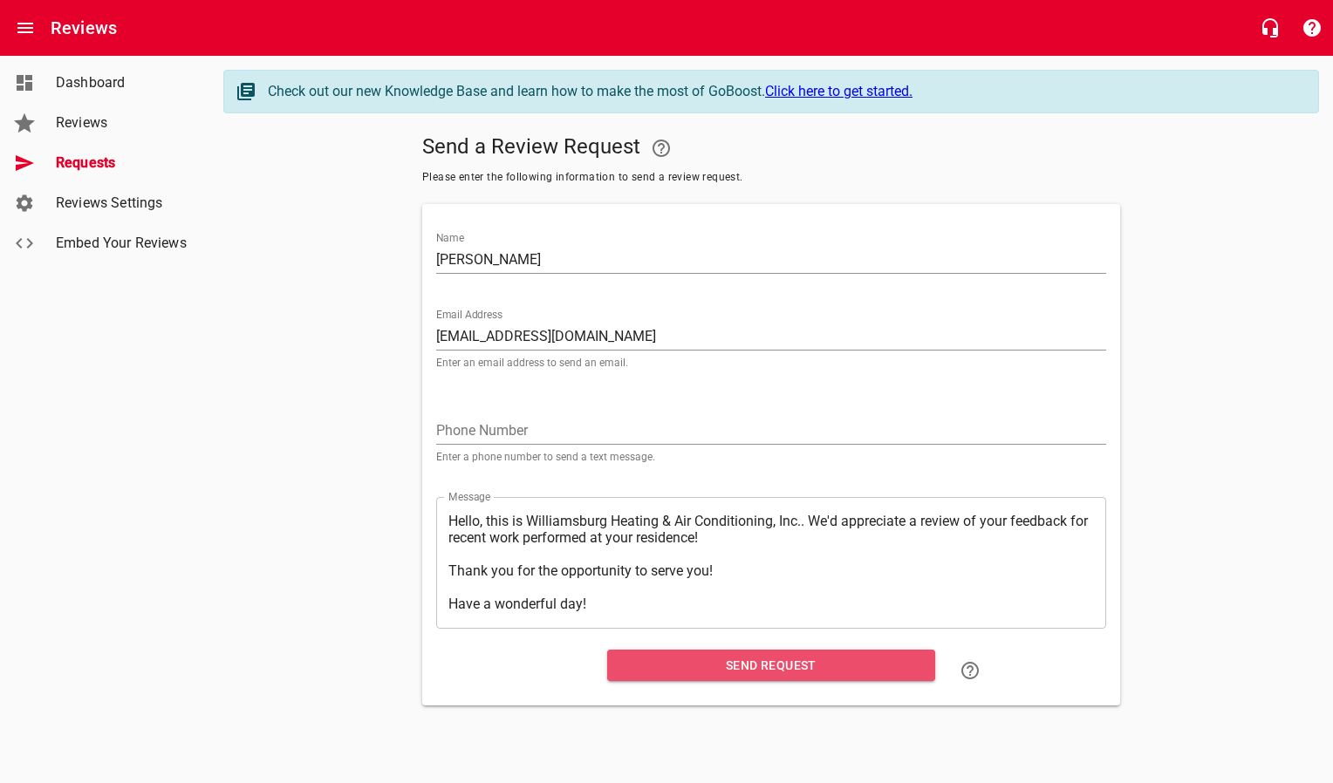
click at [707, 673] on span "Send Request" at bounding box center [771, 666] width 300 height 22
